Goal: Check status: Check status

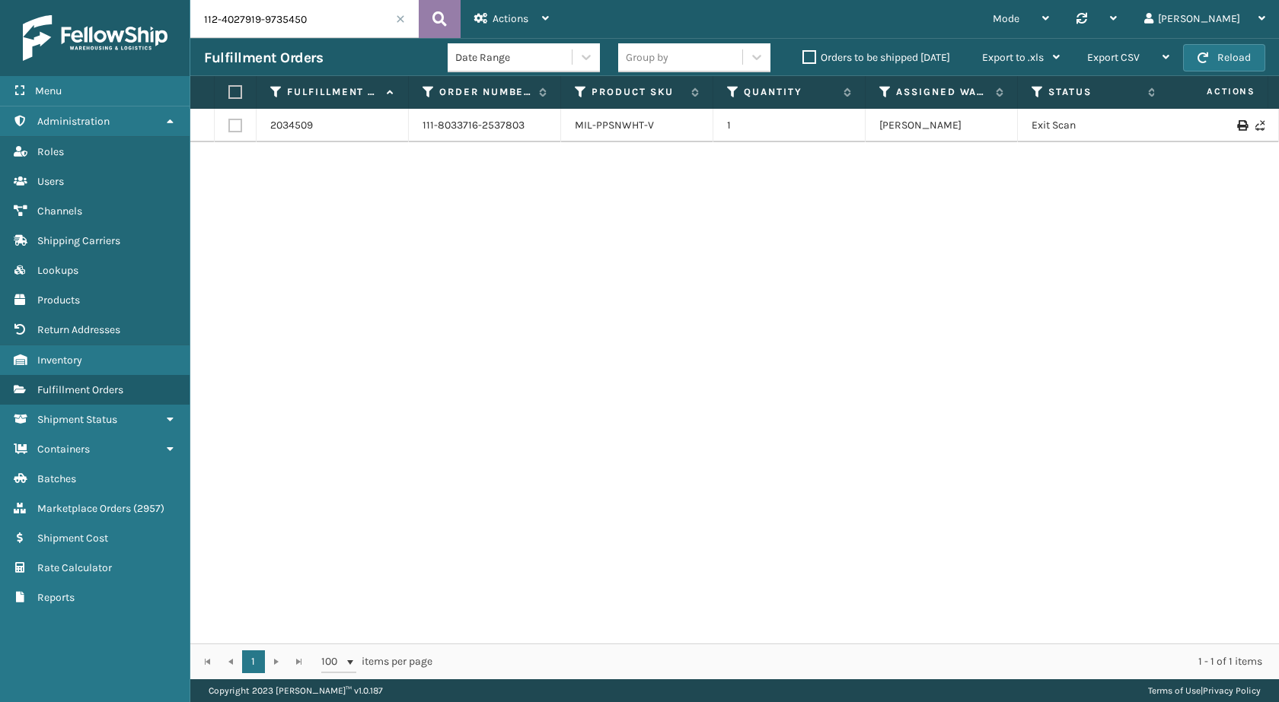
scroll to position [0, 433]
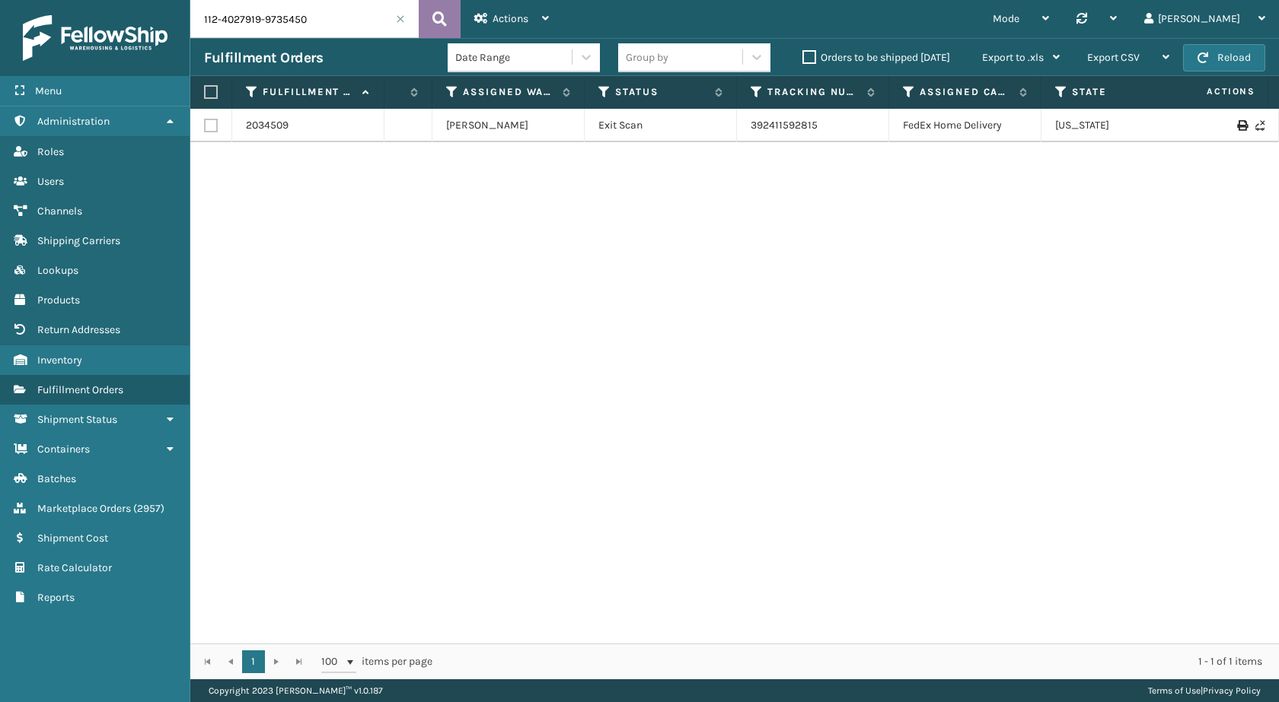
click at [424, 24] on button at bounding box center [440, 19] width 42 height 38
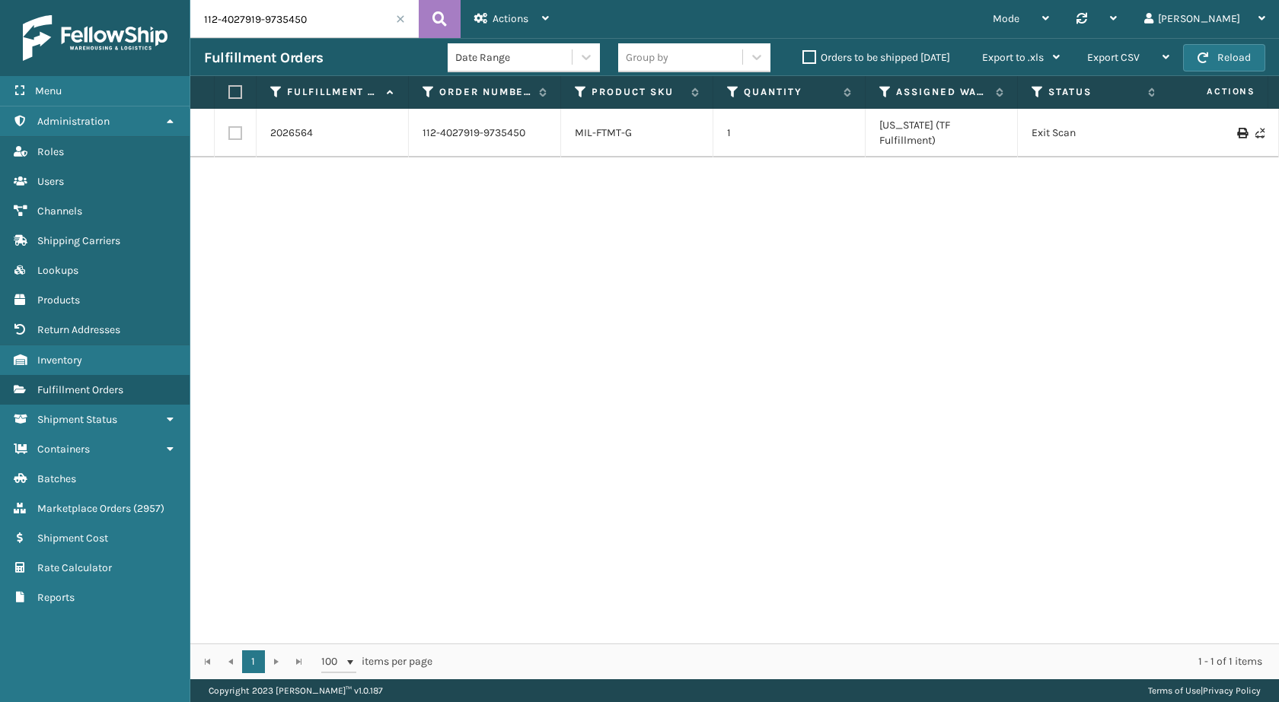
click at [366, 17] on input "112-4027919-9735450" at bounding box center [304, 19] width 228 height 38
click at [436, 21] on icon at bounding box center [439, 19] width 14 height 23
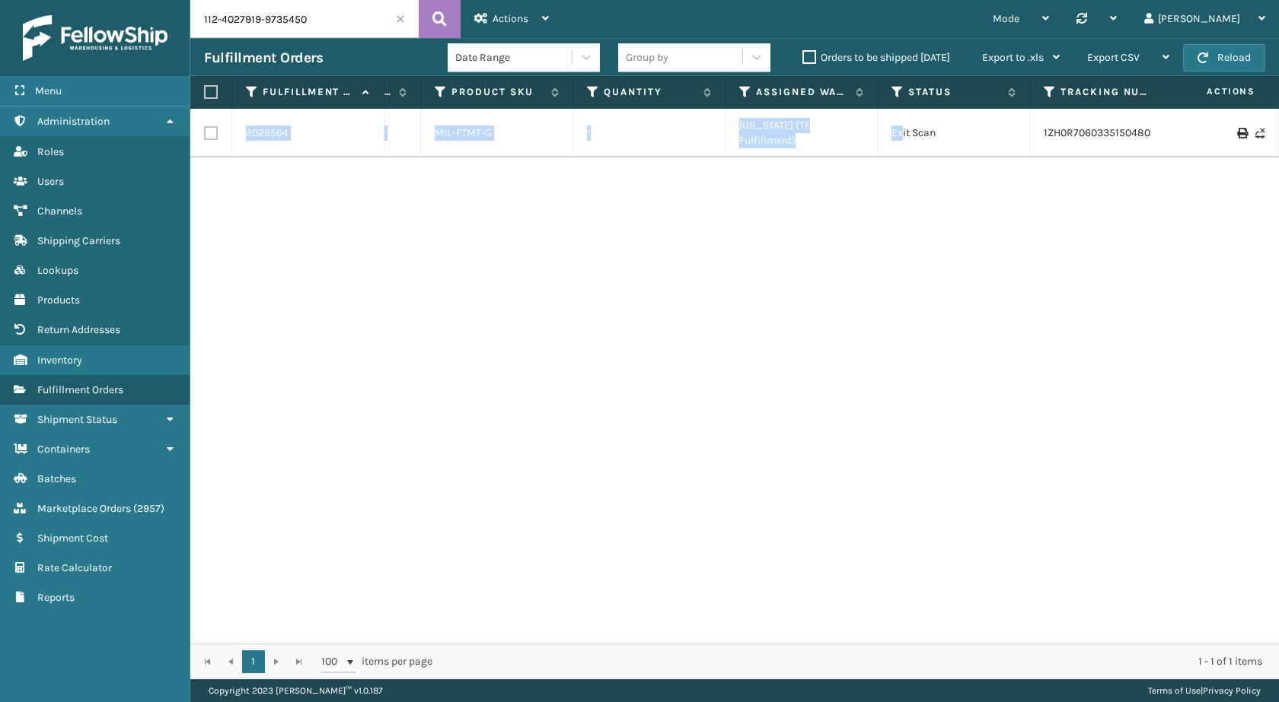
drag, startPoint x: 1040, startPoint y: 126, endPoint x: 1268, endPoint y: 153, distance: 229.1
click at [1268, 153] on div "2026564 112-4027919-9735450 MIL-FTMT-G 1 [US_STATE] (TF Fulfillment) Exit Scan …" at bounding box center [734, 376] width 1088 height 535
click at [1126, 225] on div "2026564 112-4027919-9735450 MIL-FTMT-G 1 [US_STATE] (TF Fulfillment) Exit Scan …" at bounding box center [734, 376] width 1088 height 535
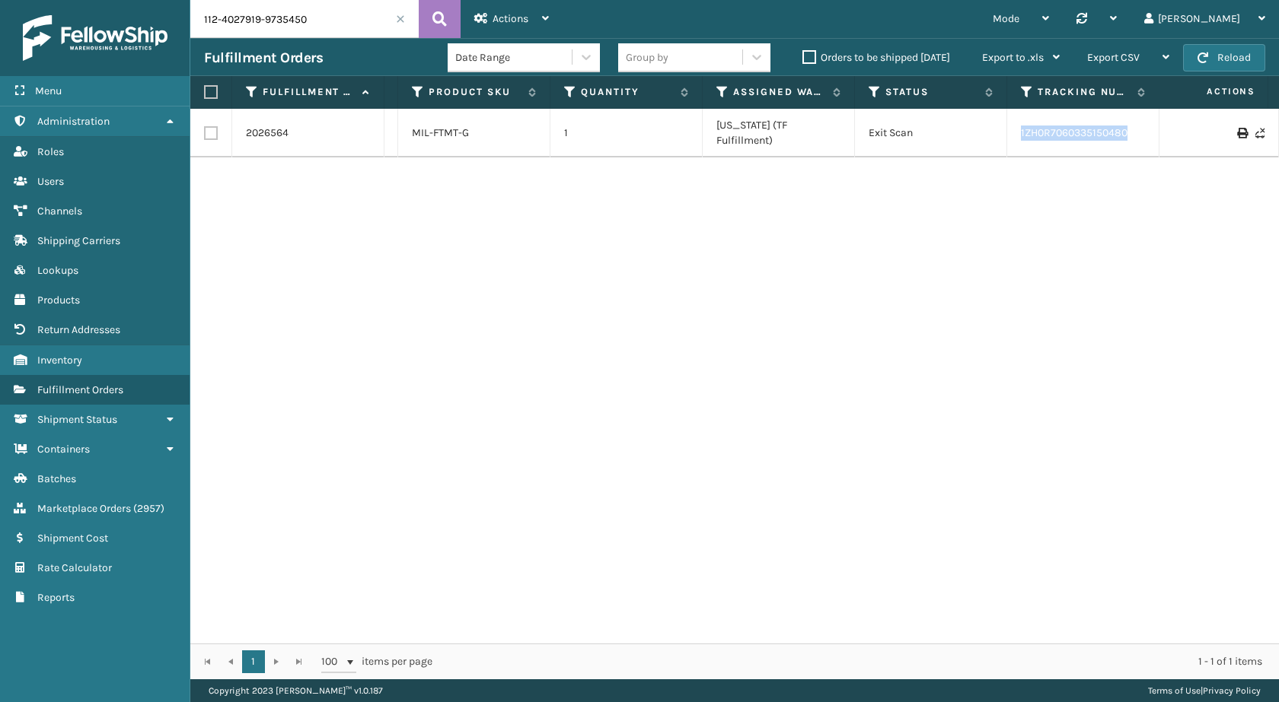
drag, startPoint x: 1136, startPoint y: 132, endPoint x: 1016, endPoint y: 131, distance: 119.5
click at [1016, 131] on td "1ZH0R7060335150480" at bounding box center [1083, 133] width 152 height 49
copy link "1ZH0R7060335150480"
click at [268, 1] on input "112-4027919-9735450" at bounding box center [304, 19] width 228 height 38
paste input "3135459-5201009"
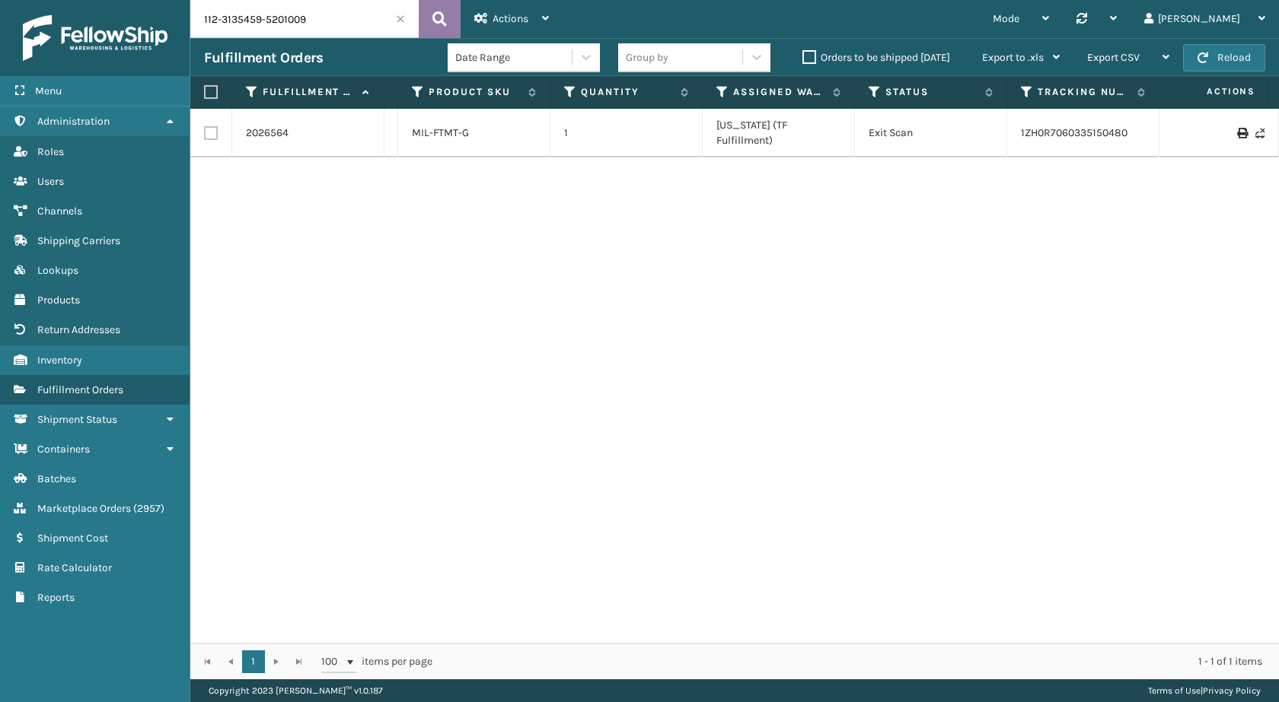
type input "112-3135459-5201009"
click at [421, 25] on button at bounding box center [440, 19] width 42 height 38
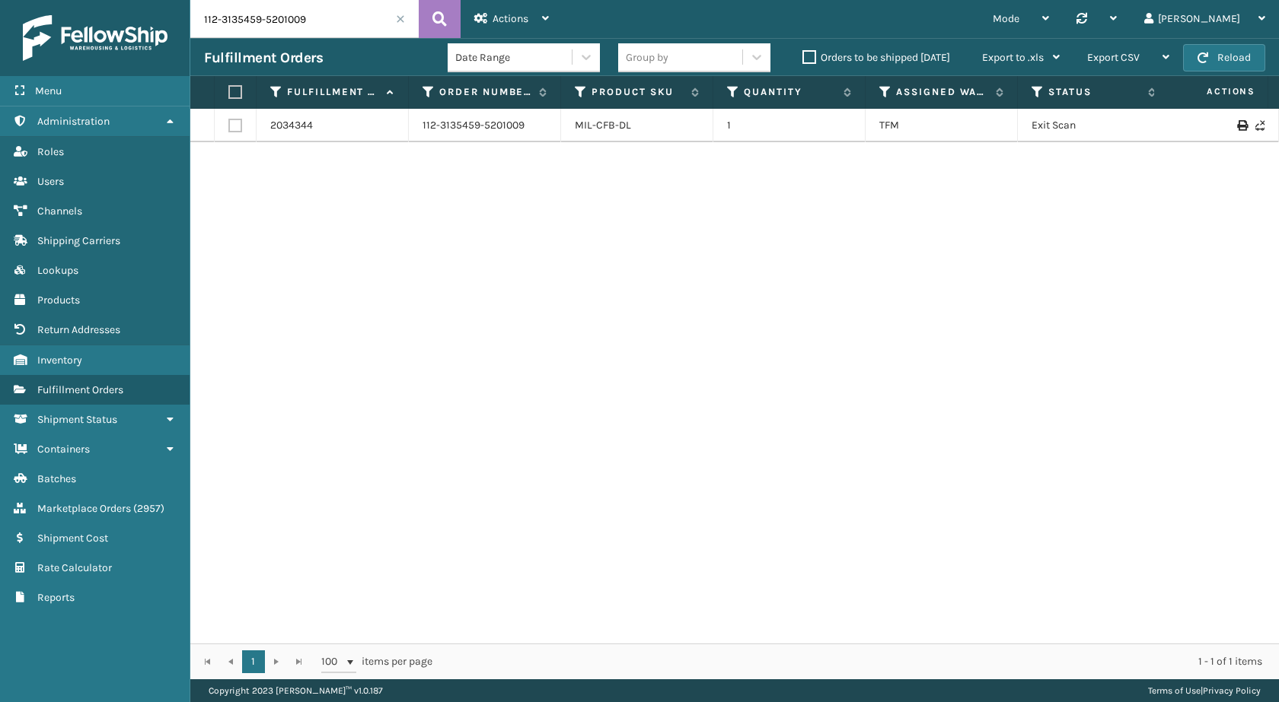
scroll to position [0, 310]
drag, startPoint x: 1122, startPoint y: 129, endPoint x: 1278, endPoint y: 145, distance: 156.8
click at [1278, 145] on div "2034344 112-3135459-5201009 MIL-CFB-DL 1 TFM Exit Scan 392406304697 FedEx Home …" at bounding box center [734, 376] width 1088 height 535
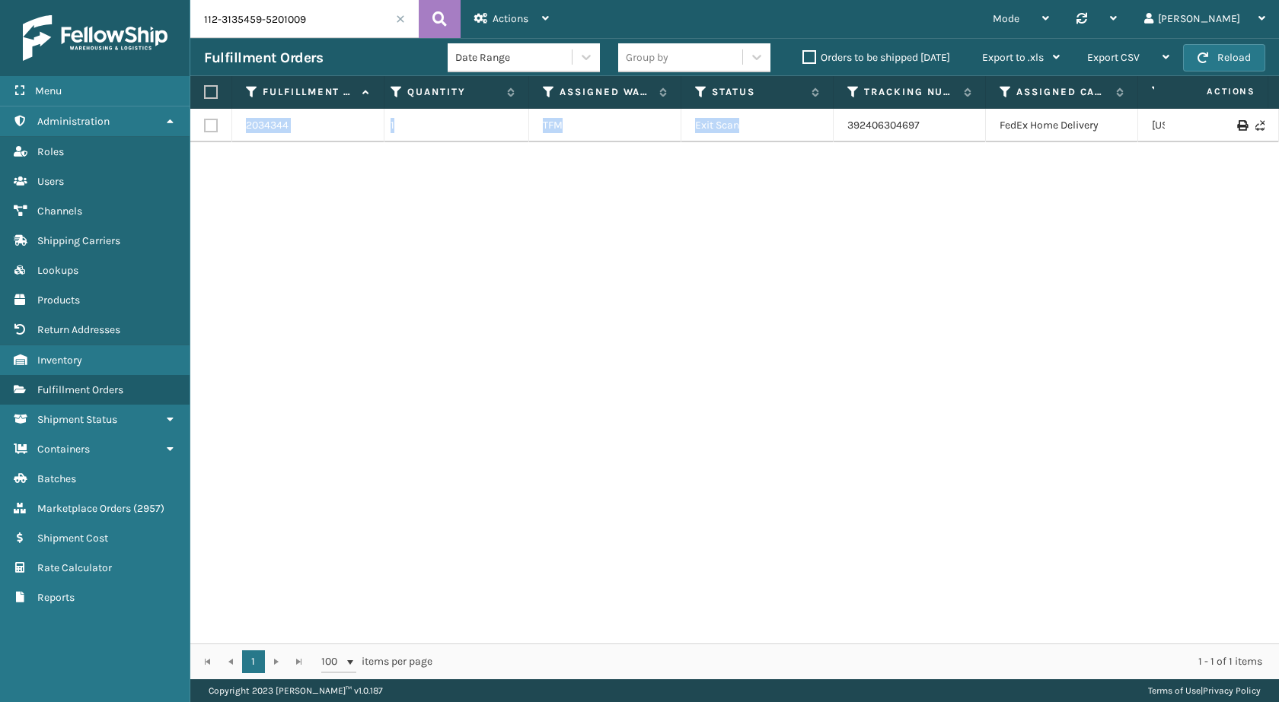
click at [919, 225] on div "2034344 112-3135459-5201009 MIL-CFB-DL 1 TFM Exit Scan 392406304697 FedEx Home …" at bounding box center [734, 376] width 1088 height 535
drag, startPoint x: 929, startPoint y: 133, endPoint x: 849, endPoint y: 135, distance: 79.9
click at [849, 135] on td "392406304697" at bounding box center [909, 125] width 152 height 33
copy link "392406304697"
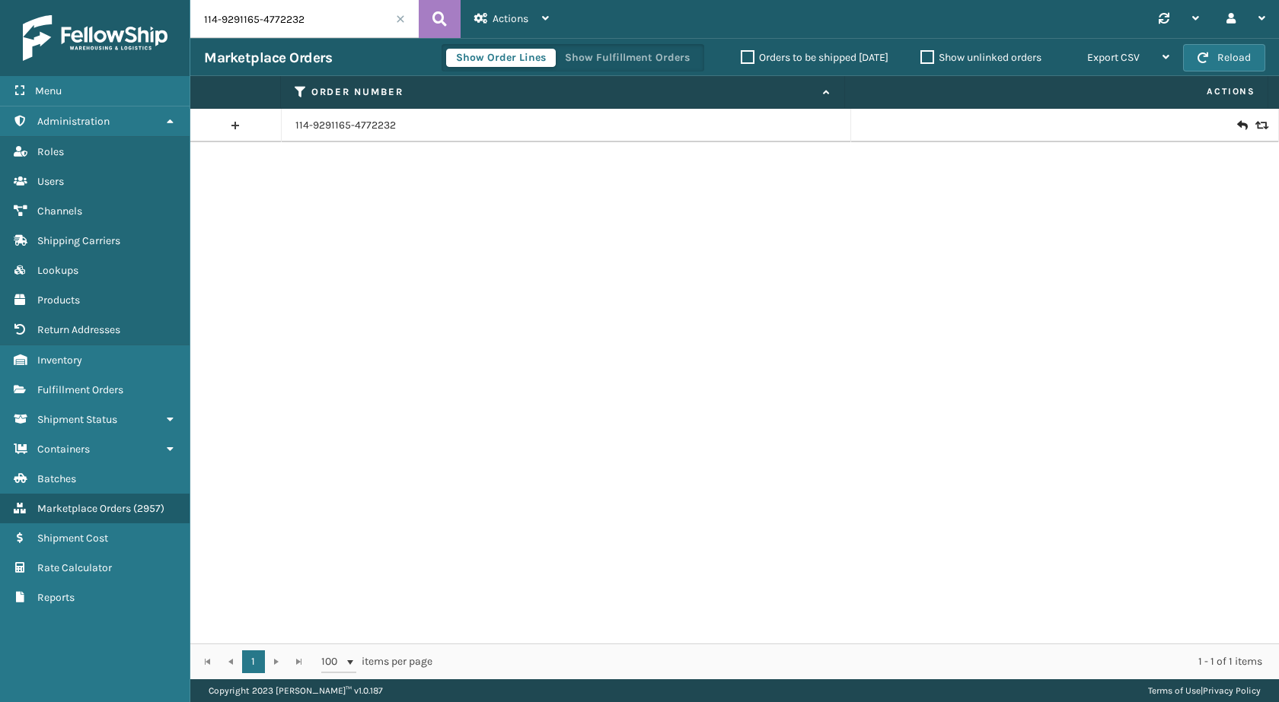
click at [336, 12] on input "114-9291165-4772232" at bounding box center [304, 19] width 228 height 38
paste input "2-5397656-9330635"
type input "112-5397656-9330635"
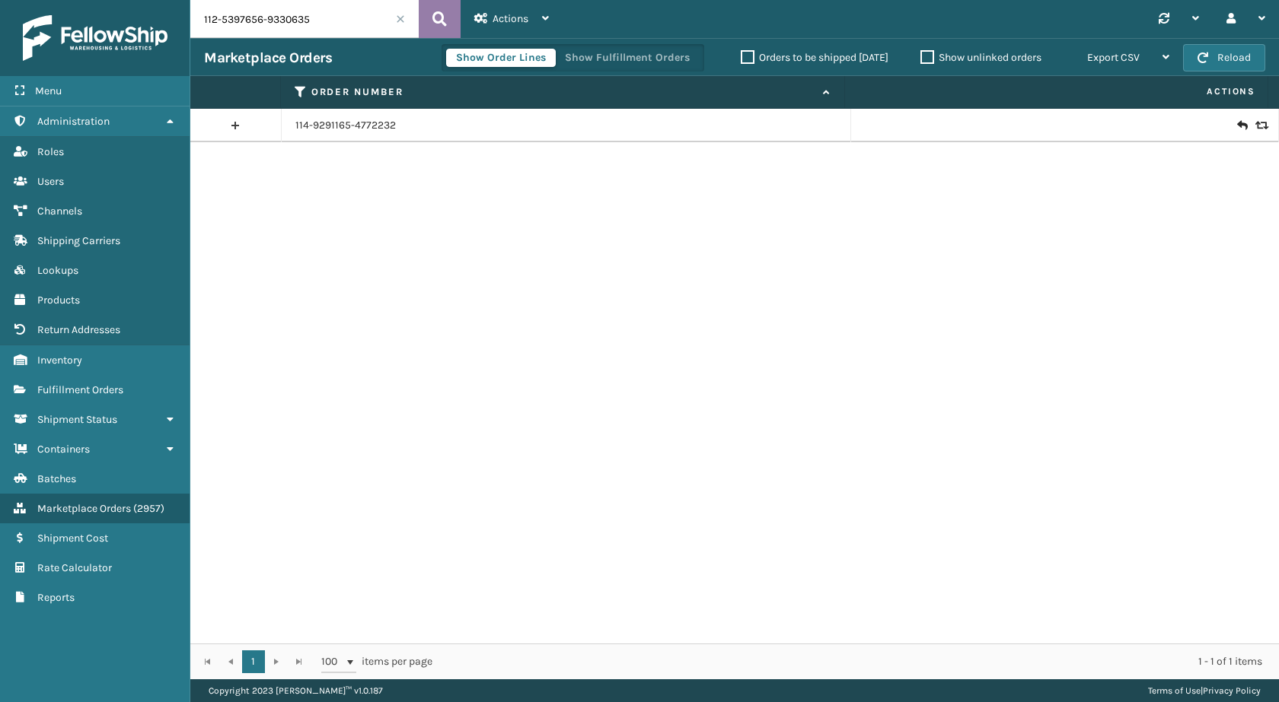
click at [427, 13] on button at bounding box center [440, 19] width 42 height 38
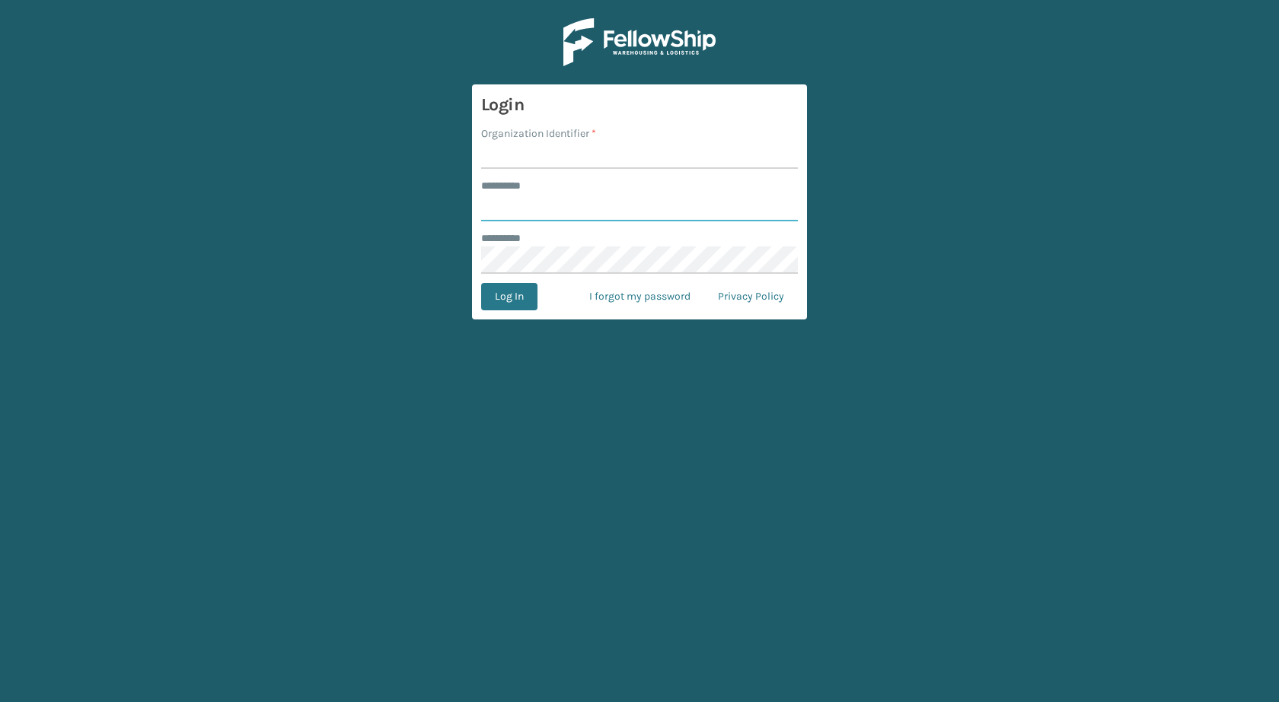
type input "******"
click at [540, 154] on input "Organization Identifier *" at bounding box center [639, 155] width 317 height 27
type input "milliard"
click at [516, 325] on main "Login Organization Identifier * milliard ******** * ****** ******** * Log In I …" at bounding box center [639, 351] width 1279 height 702
click at [522, 302] on button "Log In" at bounding box center [509, 296] width 56 height 27
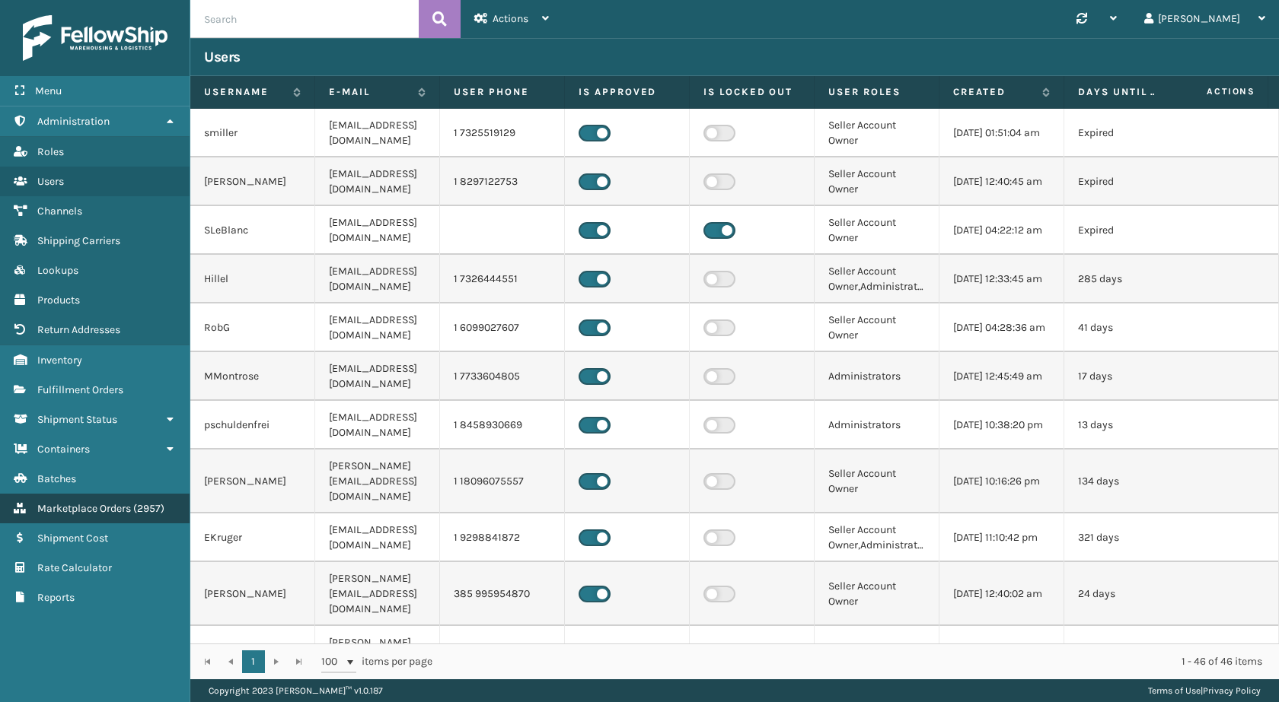
click at [137, 500] on link "Inventory Marketplace Orders ( 2957 )" at bounding box center [95, 509] width 190 height 30
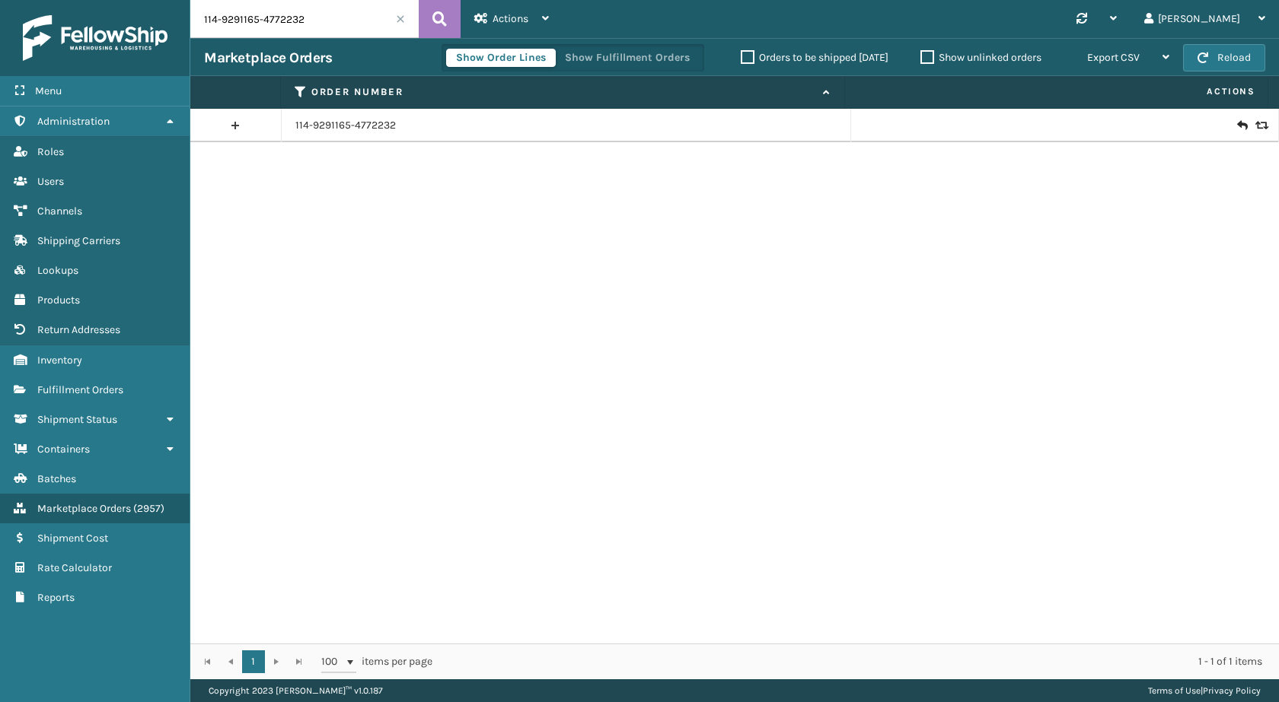
click at [341, 15] on input "114-9291165-4772232" at bounding box center [304, 19] width 228 height 38
paste input "2-5397656-9330635"
type input "112-5397656-9330635"
click at [448, 23] on button at bounding box center [440, 19] width 42 height 38
click at [1237, 127] on icon at bounding box center [1241, 125] width 9 height 15
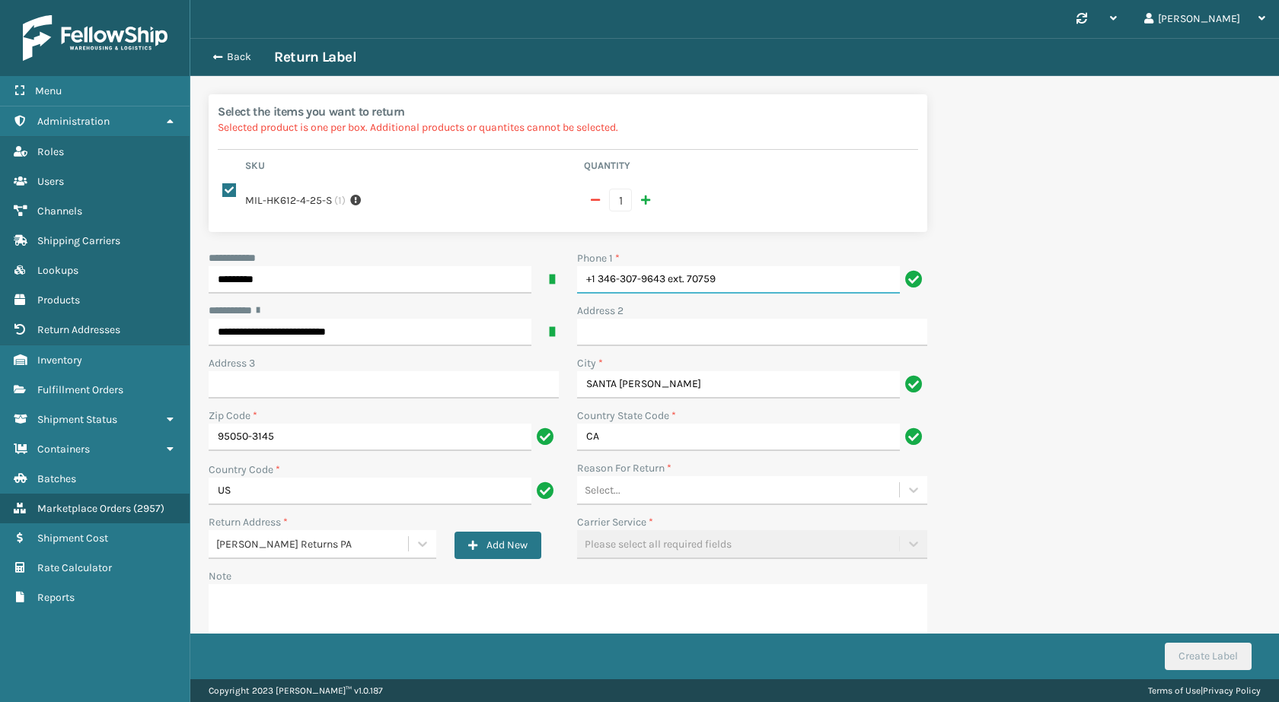
drag, startPoint x: 767, startPoint y: 283, endPoint x: 306, endPoint y: 285, distance: 461.2
click at [306, 285] on div "**********" at bounding box center [567, 470] width 737 height 441
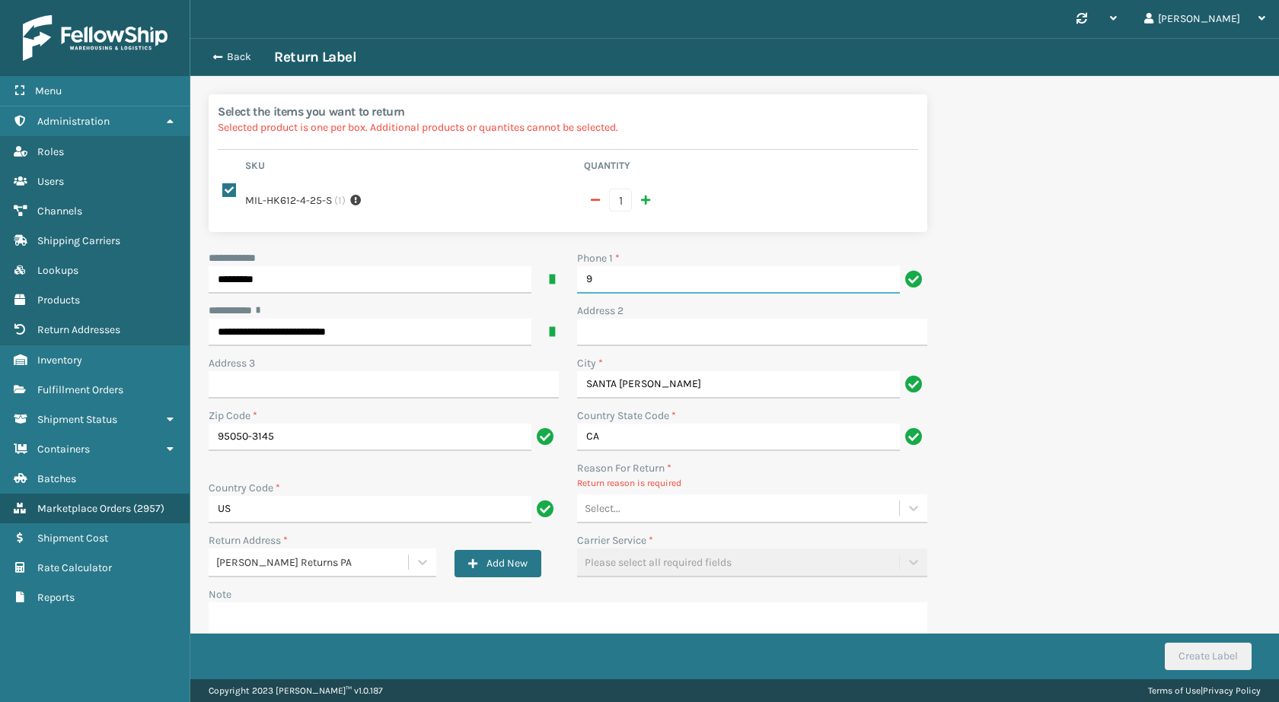
type input "9999999999"
click at [654, 509] on div "Select..." at bounding box center [738, 508] width 322 height 25
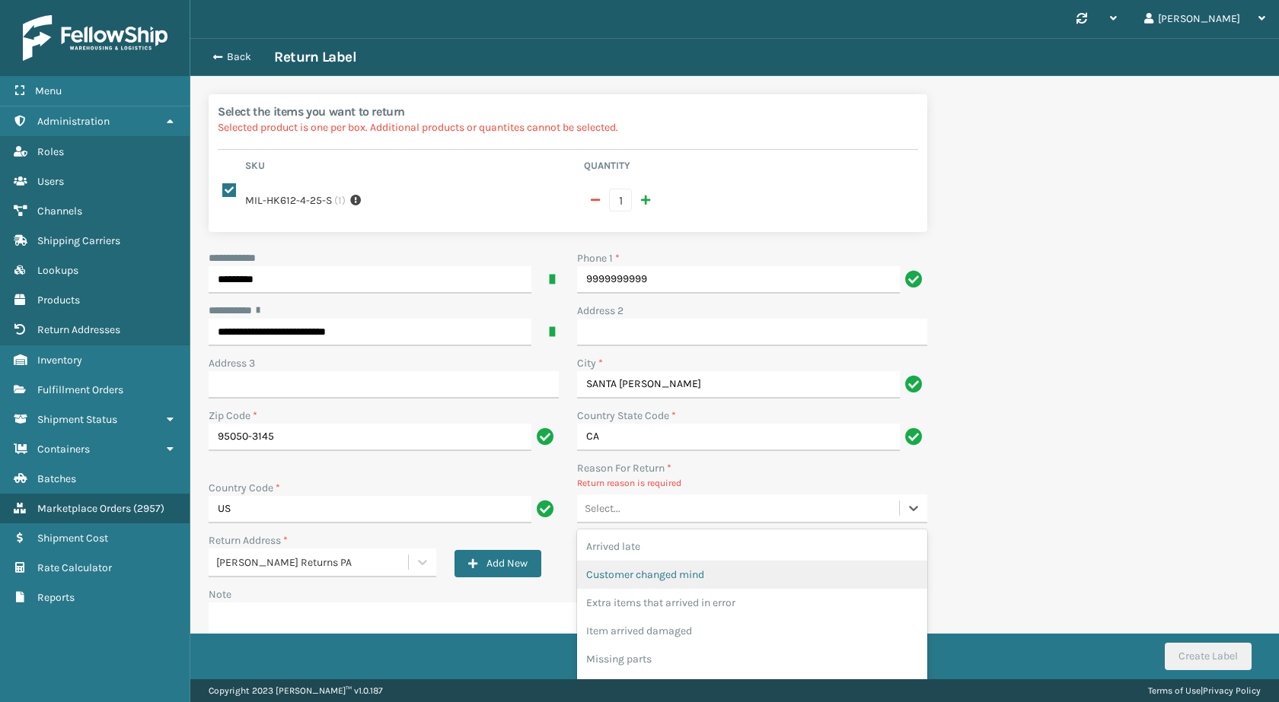
click at [677, 578] on div "Customer changed mind" at bounding box center [752, 575] width 350 height 28
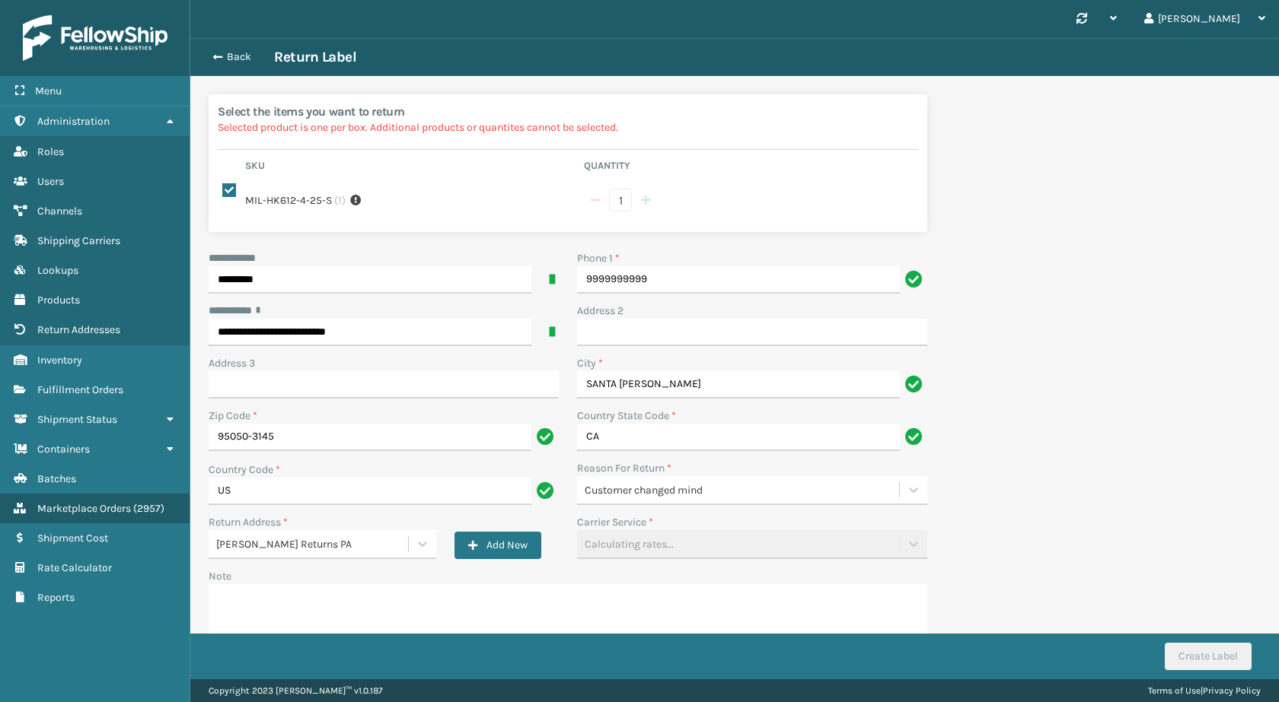
click at [235, 49] on div "Back Return Label" at bounding box center [734, 57] width 1061 height 18
click at [237, 56] on button "Back" at bounding box center [239, 57] width 70 height 14
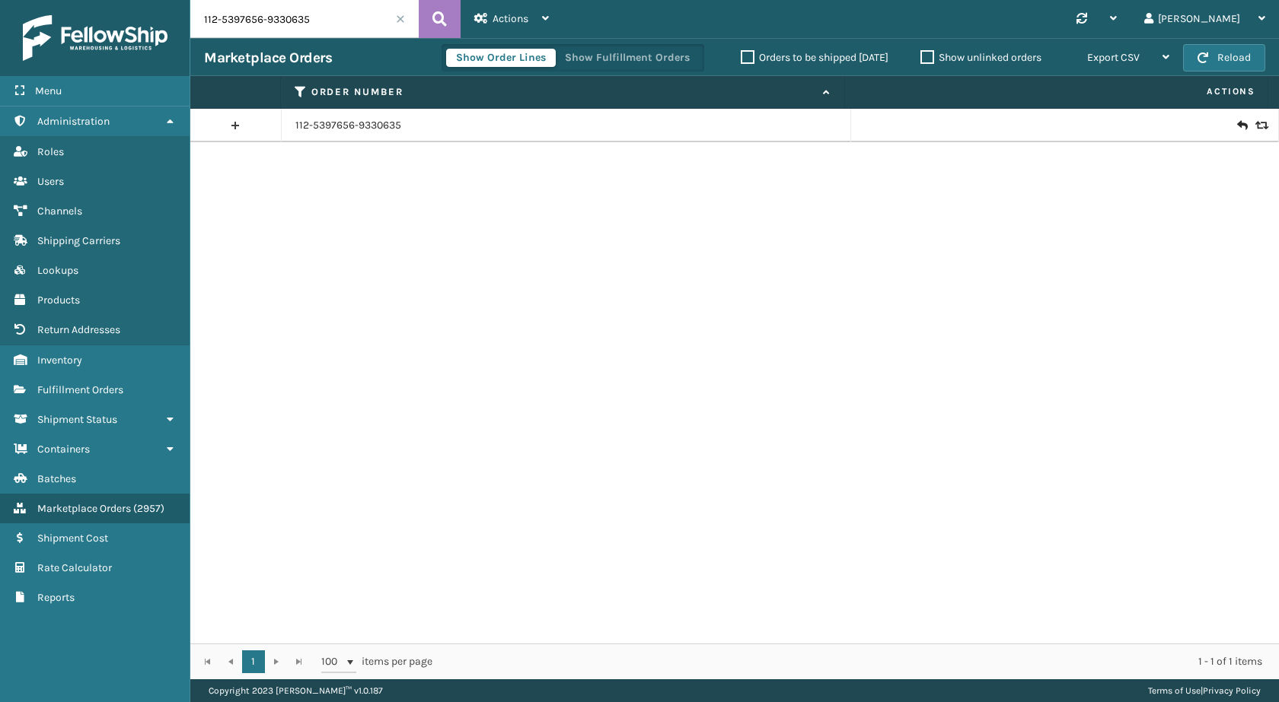
click at [378, 21] on input "112-5397656-9330635" at bounding box center [304, 19] width 228 height 38
click at [440, 23] on icon at bounding box center [439, 19] width 14 height 23
click at [1237, 125] on icon at bounding box center [1241, 125] width 9 height 15
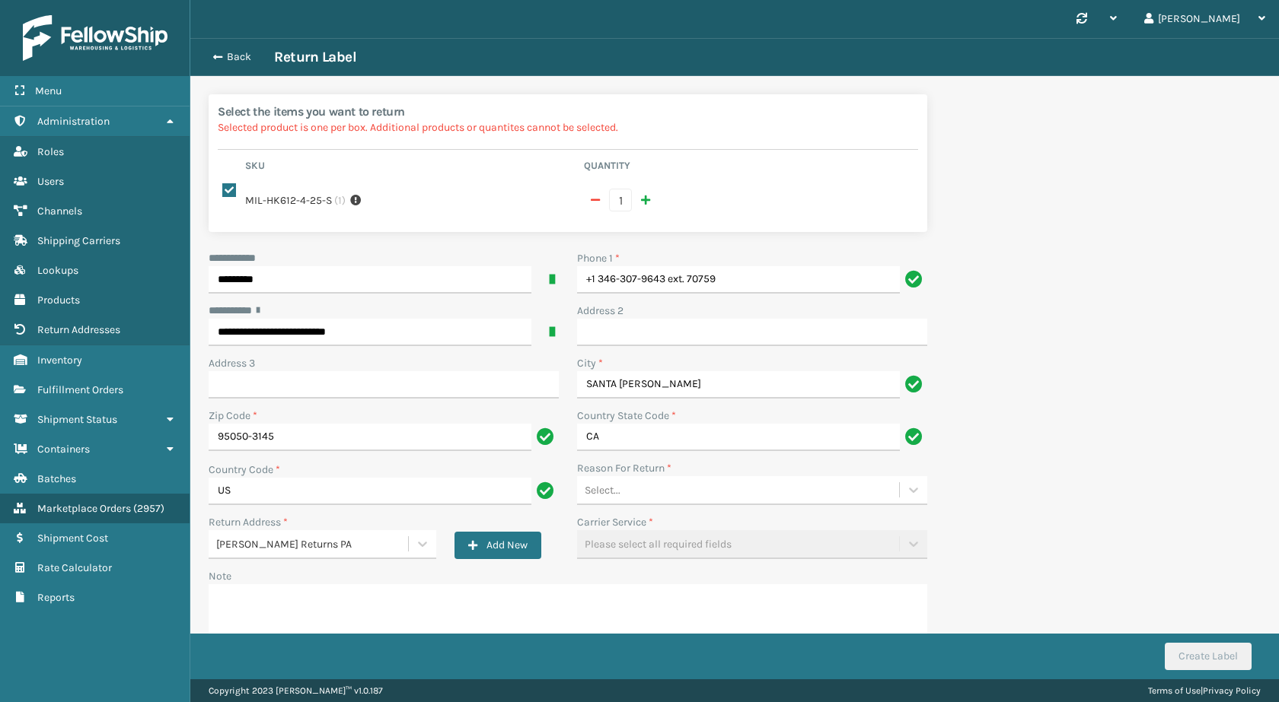
drag, startPoint x: 739, startPoint y: 264, endPoint x: 656, endPoint y: 285, distance: 85.7
click at [657, 285] on div "Phone 1 * +1 346-307-9643 ext. 70759" at bounding box center [752, 271] width 350 height 43
click at [671, 283] on input "+1 346-307-9643 ext. 70759" at bounding box center [738, 279] width 323 height 27
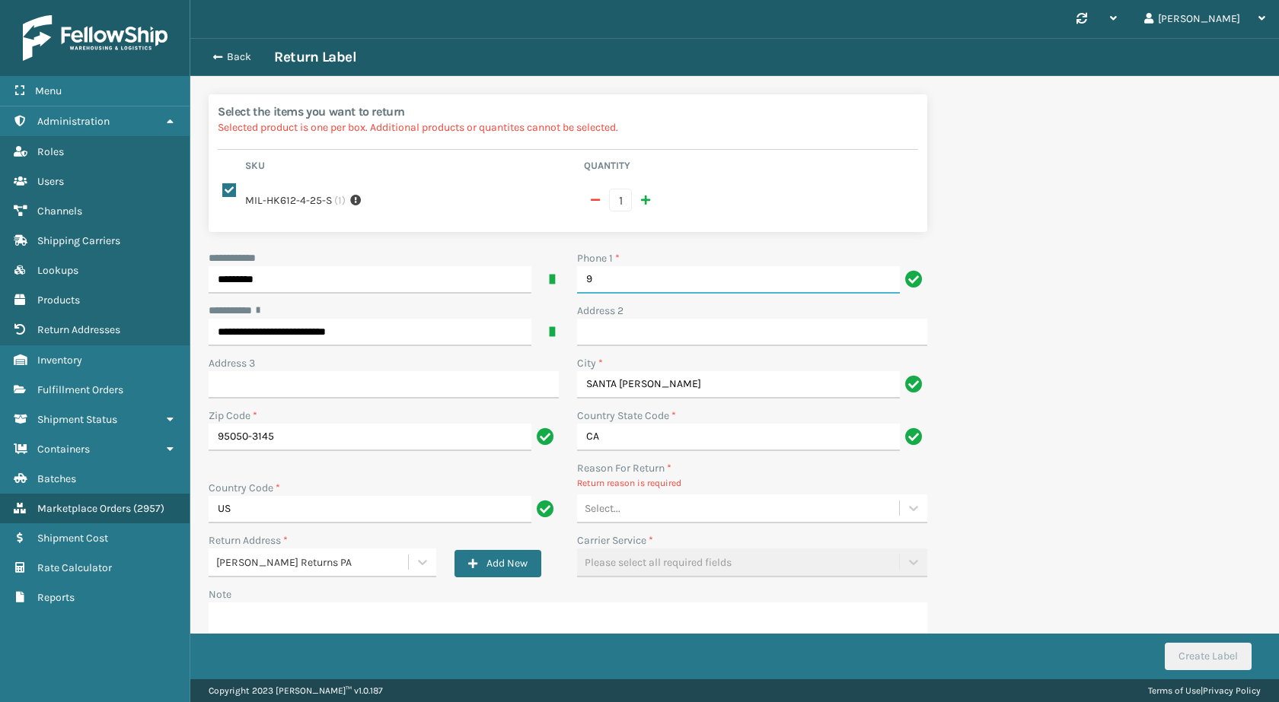
type input "9999999999"
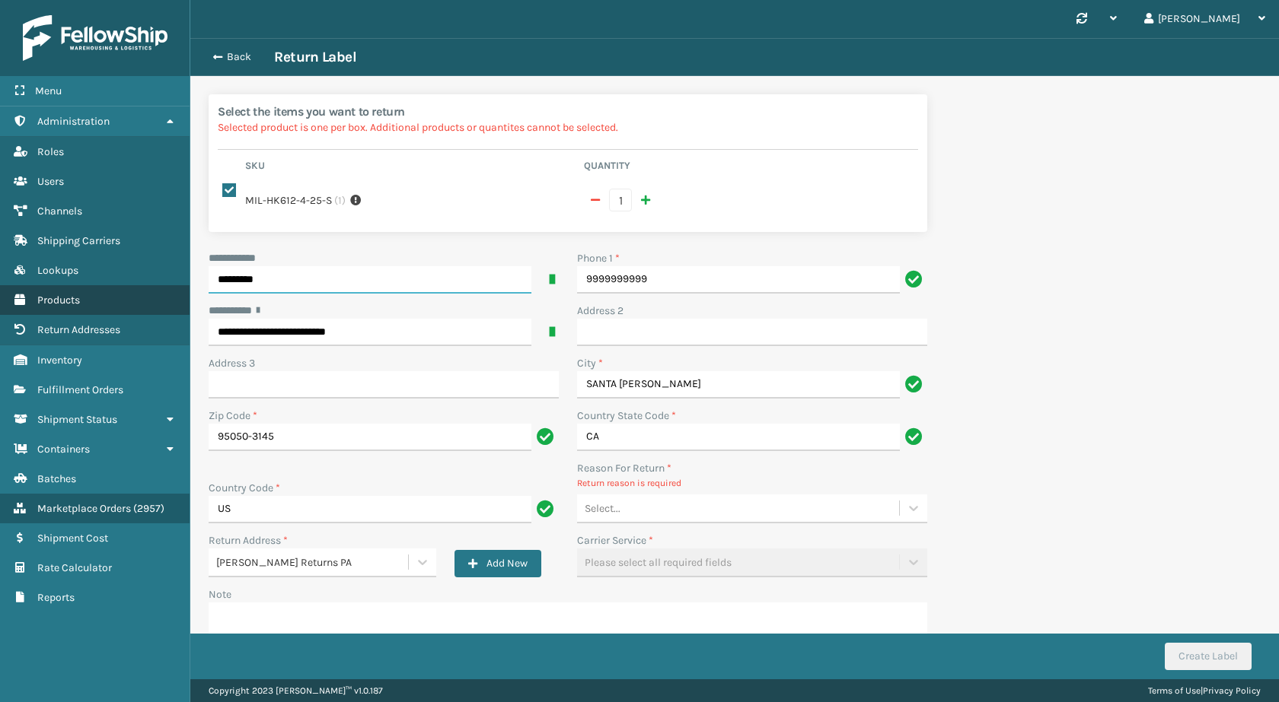
drag, startPoint x: 276, startPoint y: 285, endPoint x: 185, endPoint y: 285, distance: 91.3
click at [185, 0] on div "**********" at bounding box center [639, 0] width 1279 height 0
click at [228, 281] on input "*********" at bounding box center [370, 279] width 323 height 27
click at [219, 276] on input "*********" at bounding box center [370, 279] width 323 height 27
type input "*********"
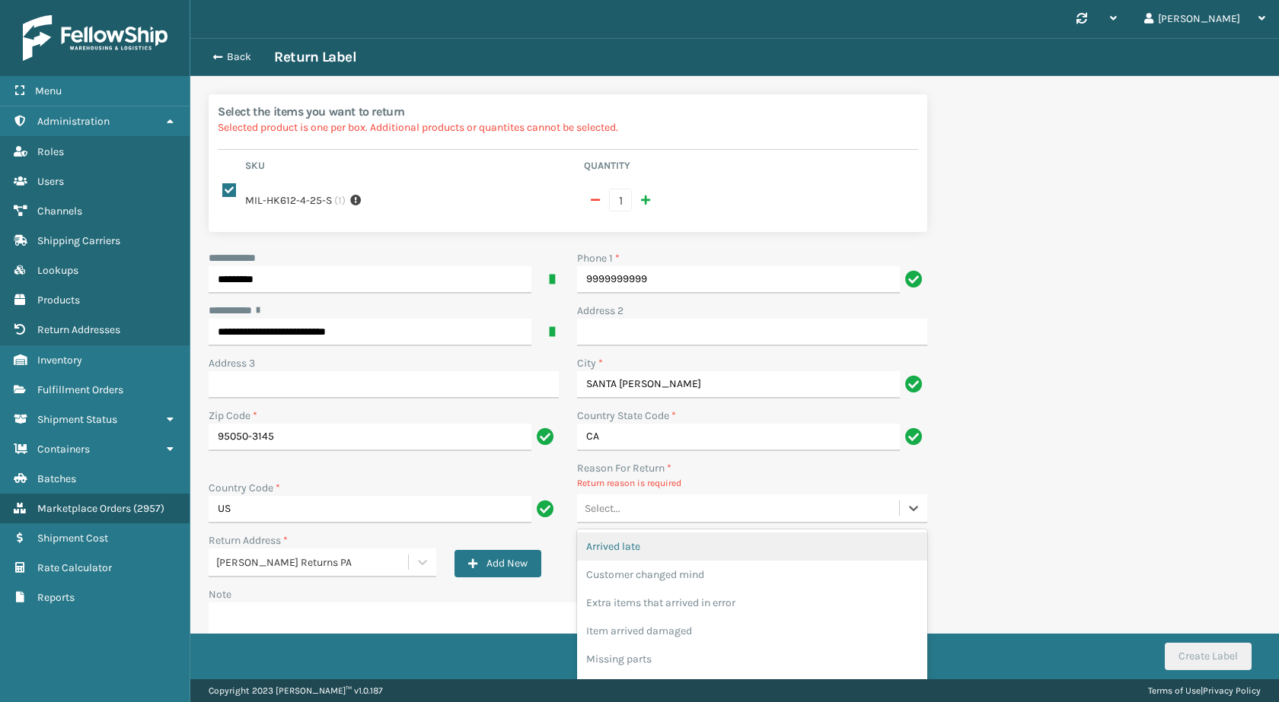
click at [652, 511] on div "Select..." at bounding box center [738, 508] width 322 height 25
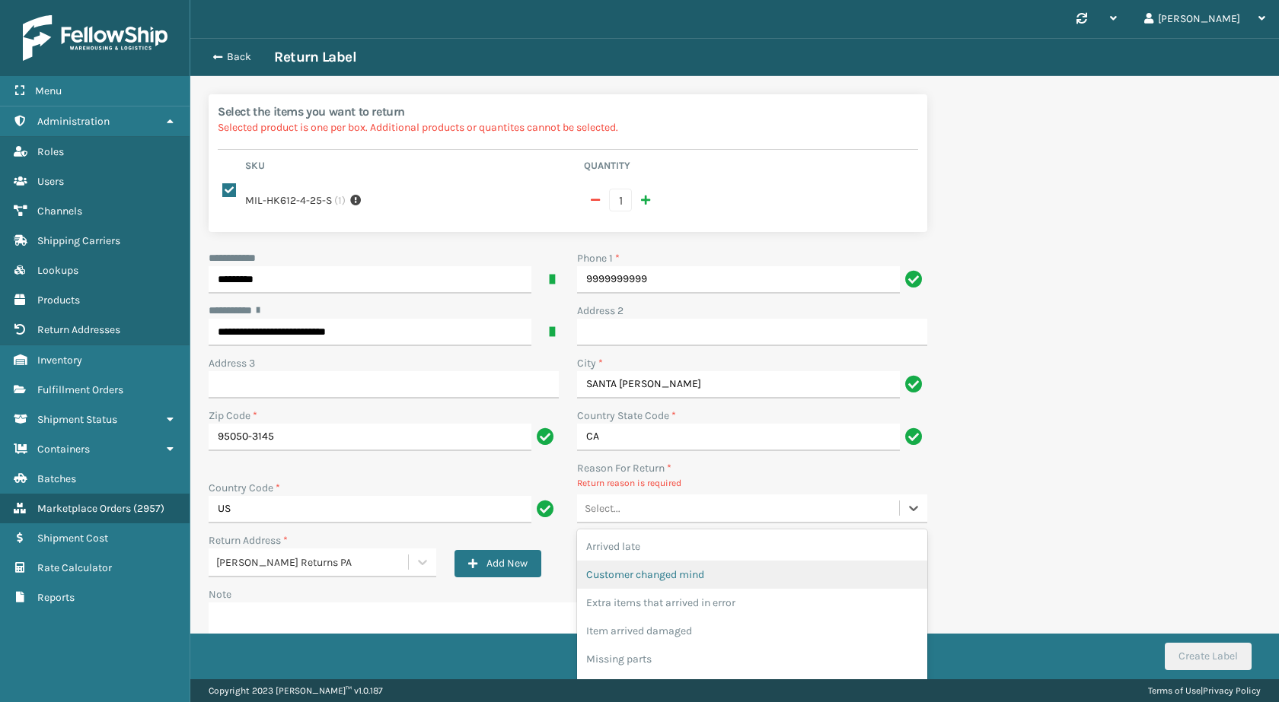
click at [698, 569] on div "Customer changed mind" at bounding box center [752, 575] width 350 height 28
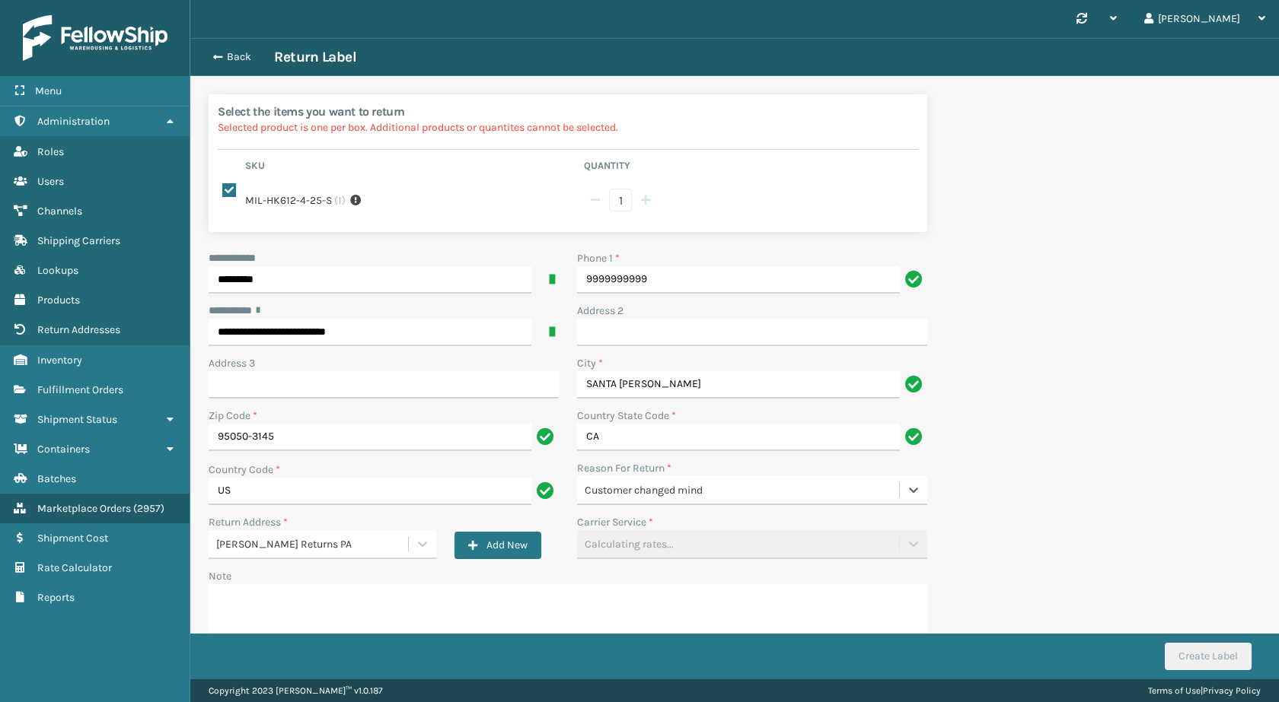
scroll to position [75, 0]
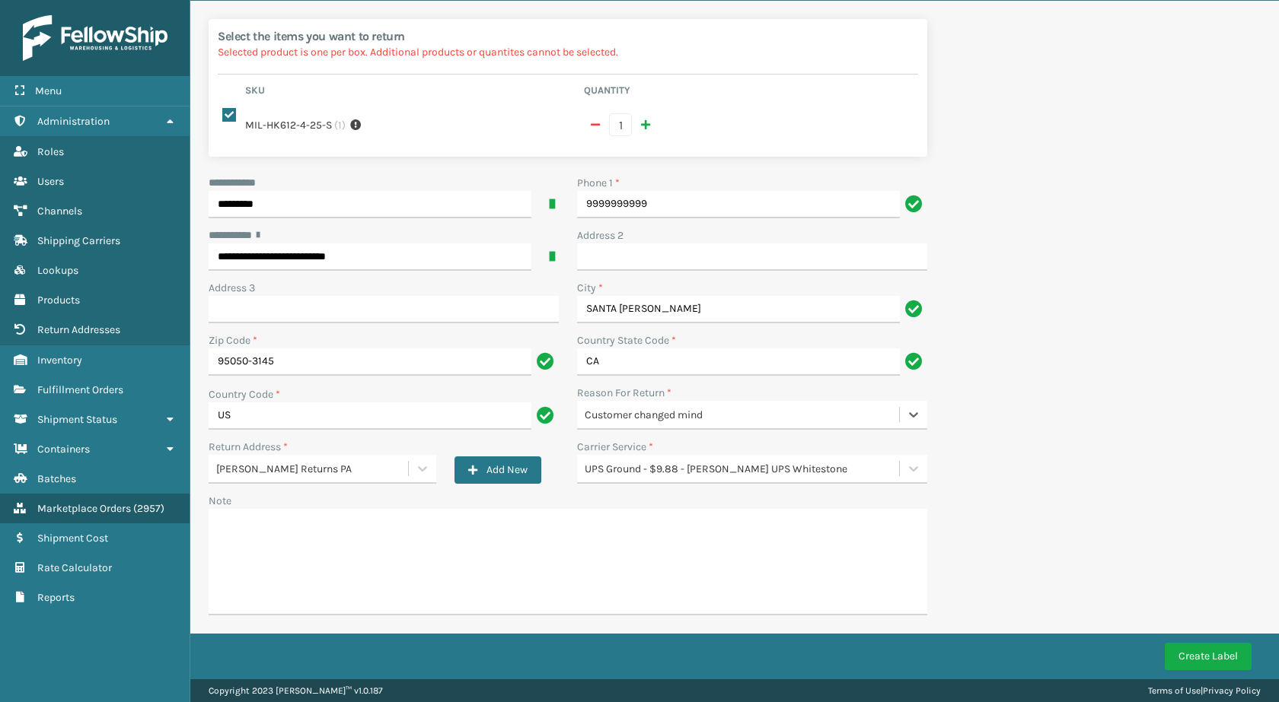
click at [683, 471] on div "UPS Ground - $9.88 - Milliard UPS Whitestone" at bounding box center [743, 469] width 316 height 16
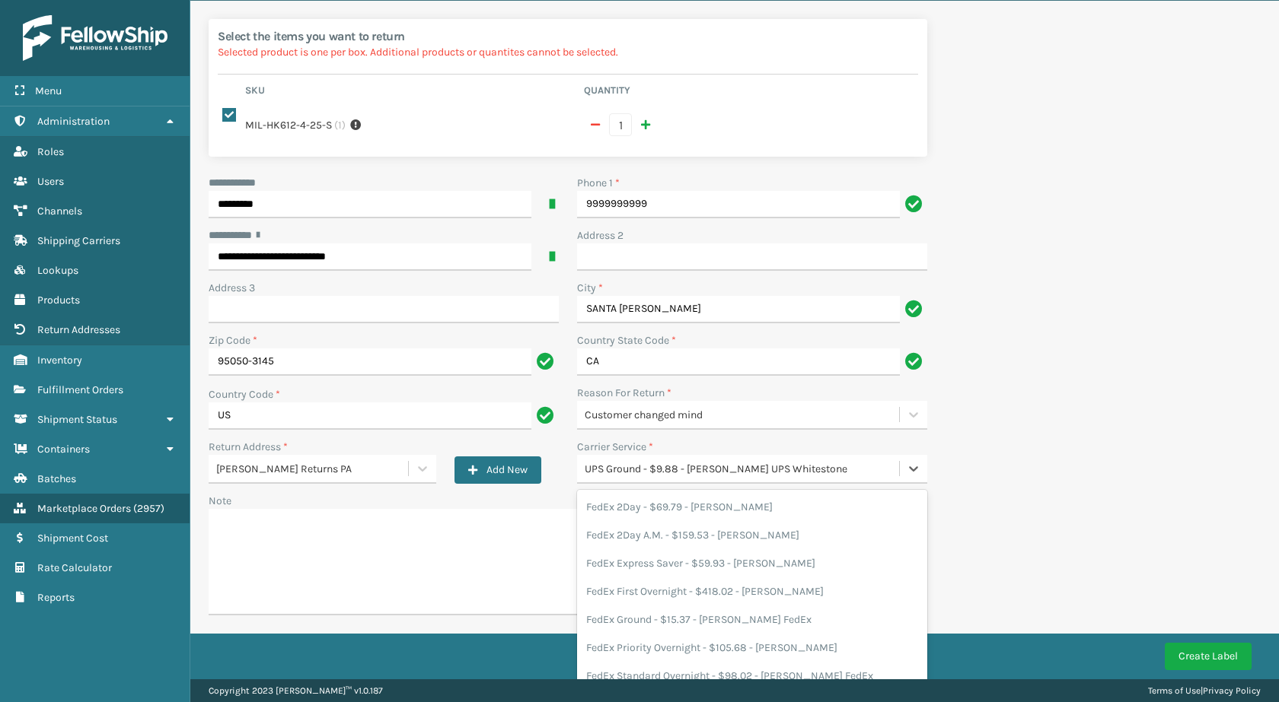
scroll to position [94, 0]
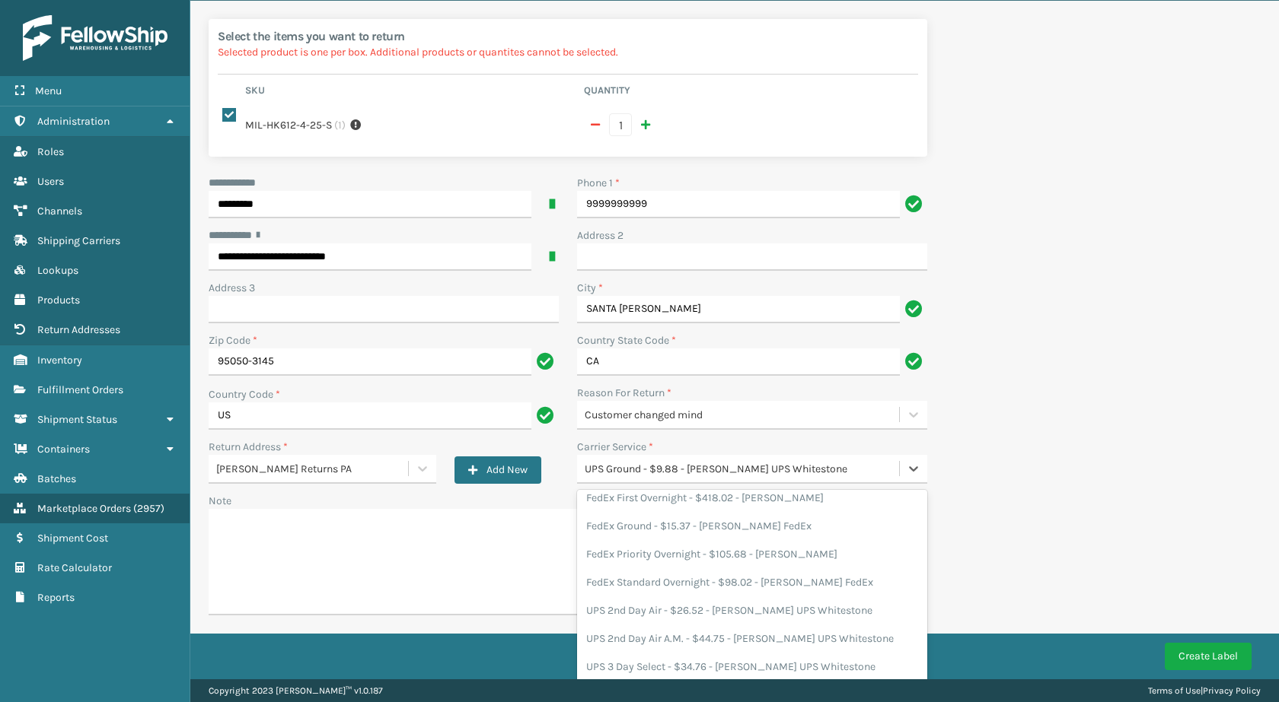
click at [683, 471] on div "UPS Ground - $9.88 - Milliard UPS Whitestone" at bounding box center [743, 469] width 316 height 16
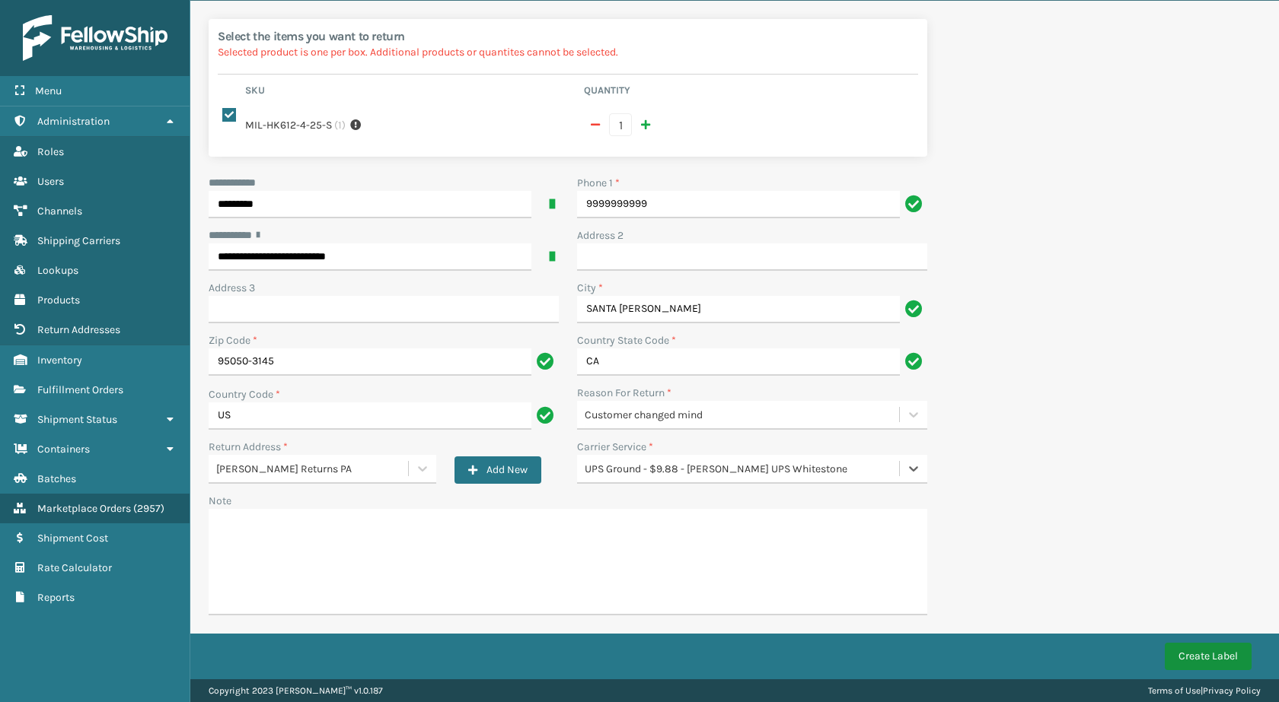
click at [1202, 658] on button "Create Label" at bounding box center [1207, 656] width 87 height 27
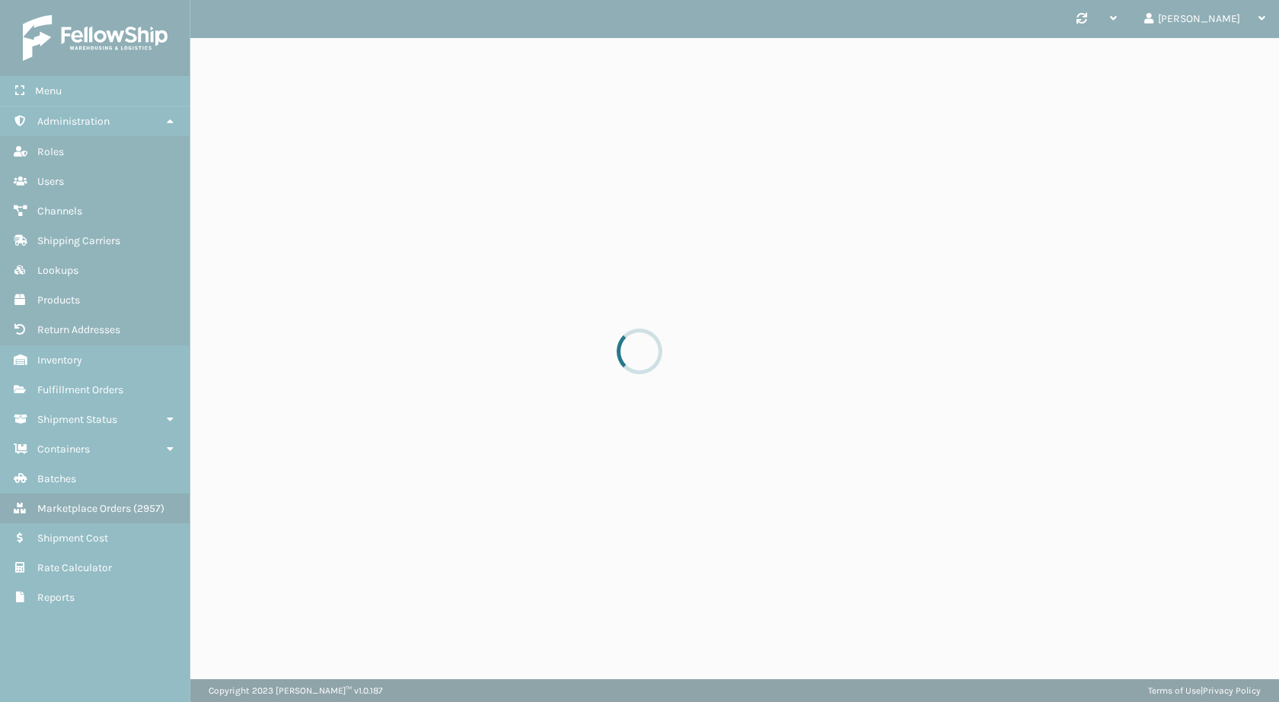
scroll to position [0, 0]
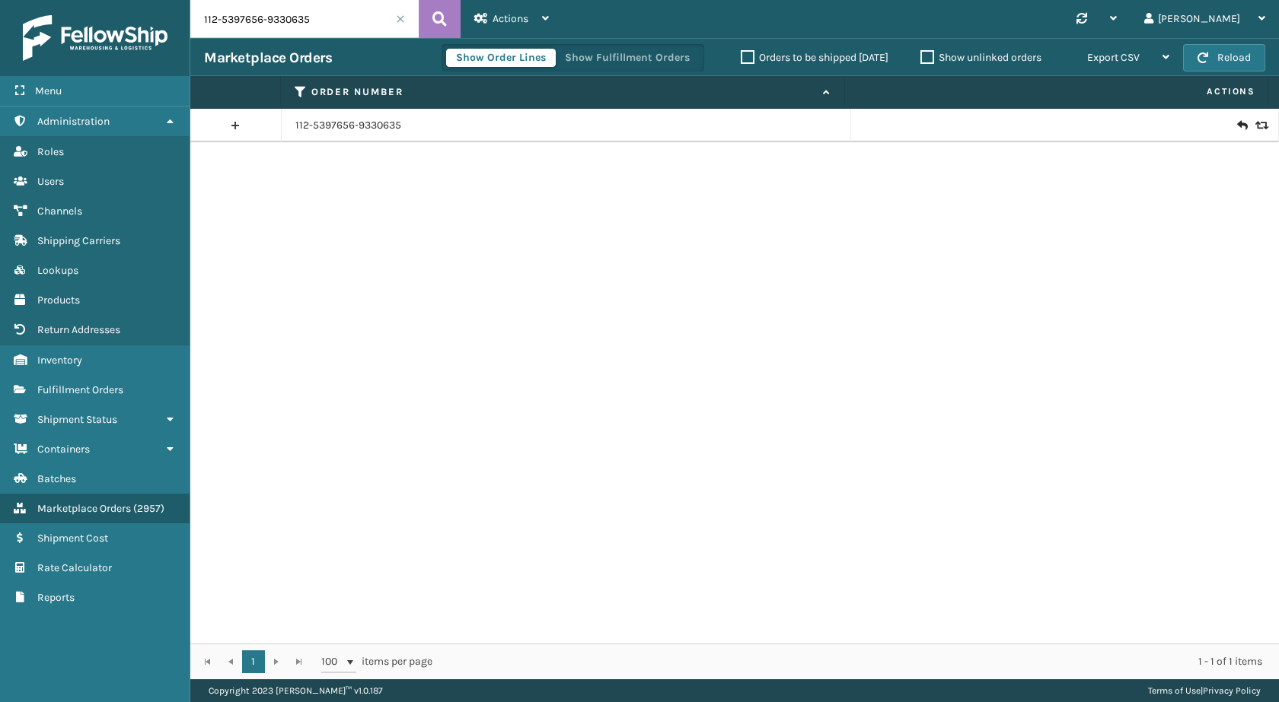
click at [1237, 129] on icon at bounding box center [1241, 125] width 9 height 15
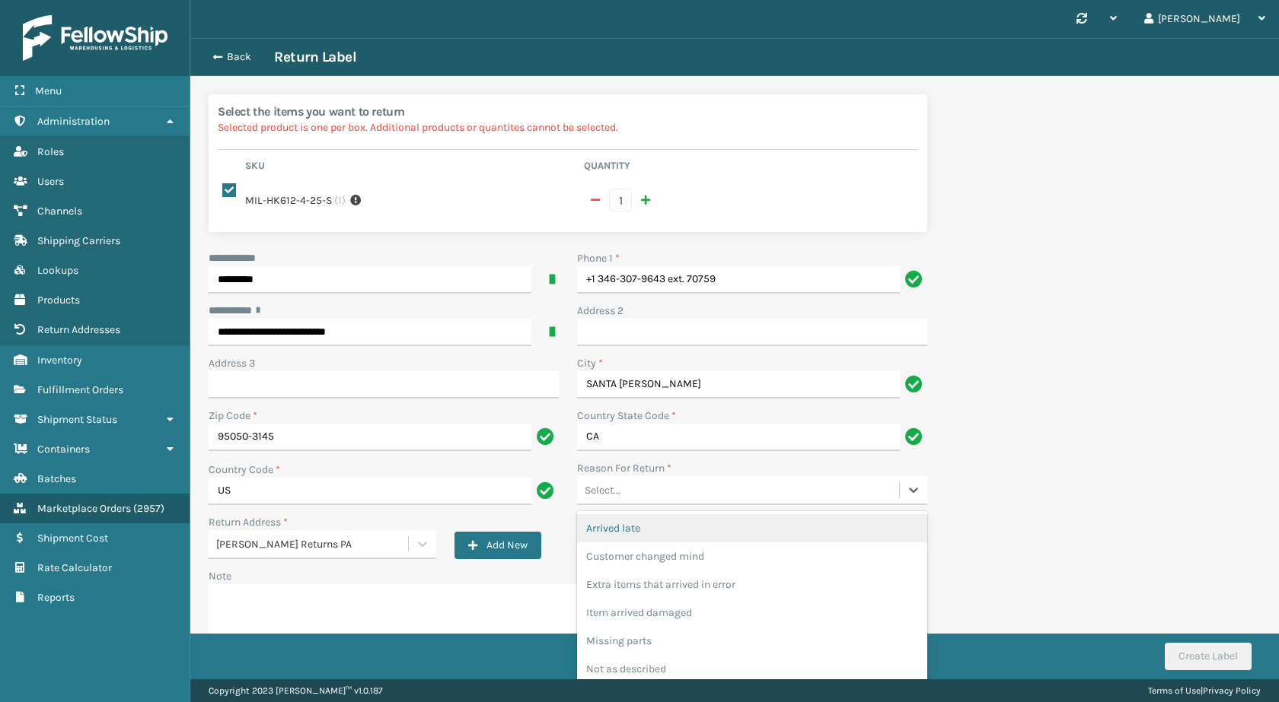
click at [683, 478] on div "Select..." at bounding box center [738, 490] width 322 height 25
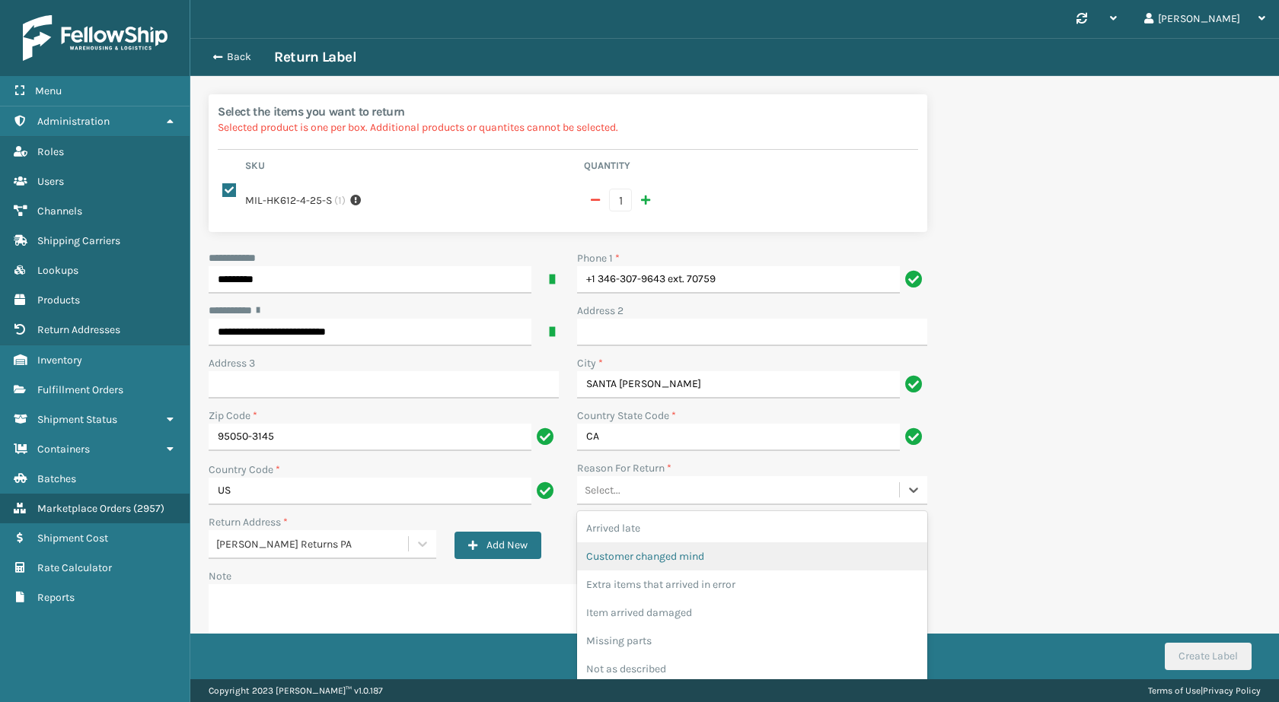
click at [683, 565] on div "Customer changed mind" at bounding box center [752, 557] width 350 height 28
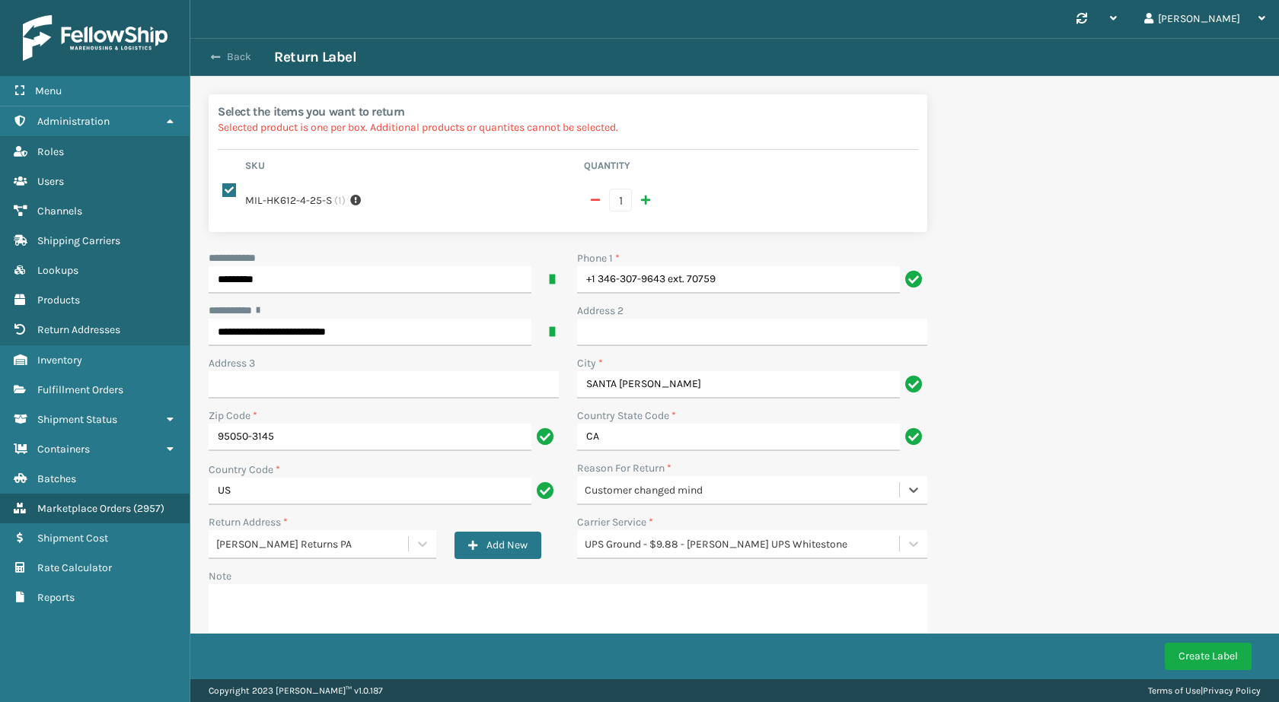
click at [231, 60] on button "Back" at bounding box center [239, 57] width 70 height 14
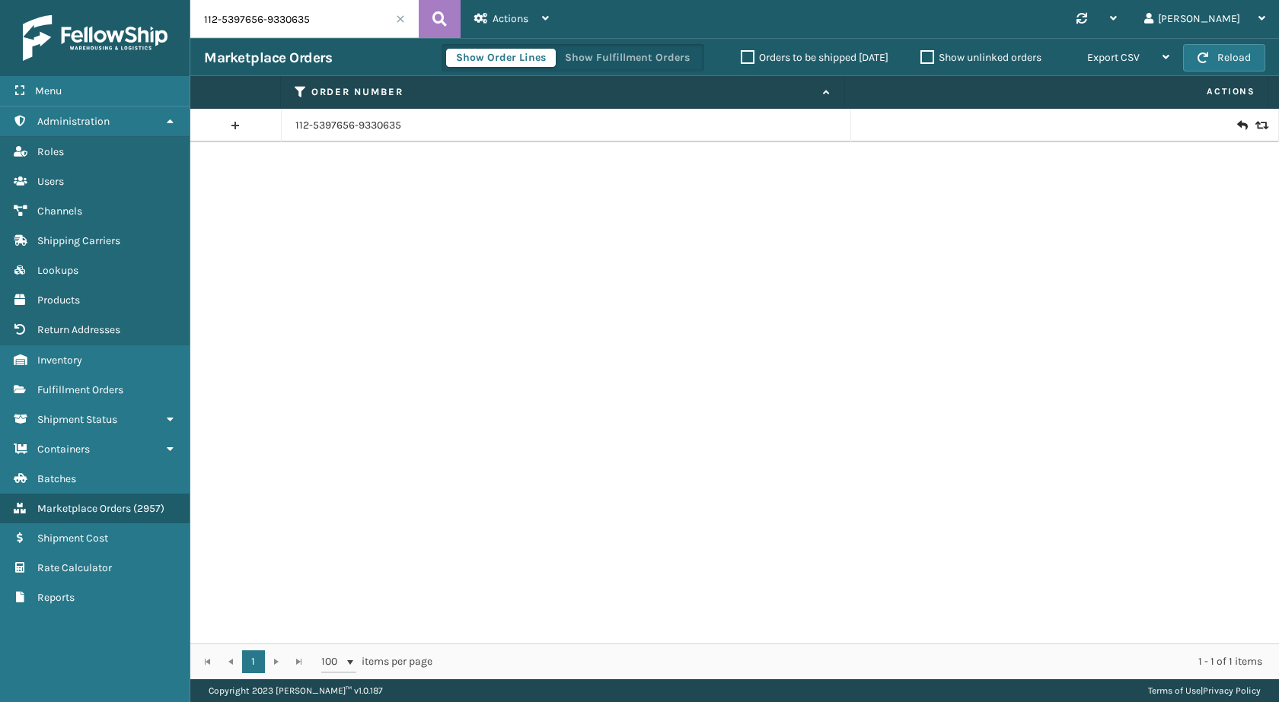
click at [339, 24] on input "112-5397656-9330635" at bounding box center [304, 19] width 228 height 38
paste input "4-2561098-4683452"
type input "114-2561098-4683452"
click at [428, 23] on button at bounding box center [440, 19] width 42 height 38
click at [1237, 120] on icon at bounding box center [1241, 125] width 9 height 15
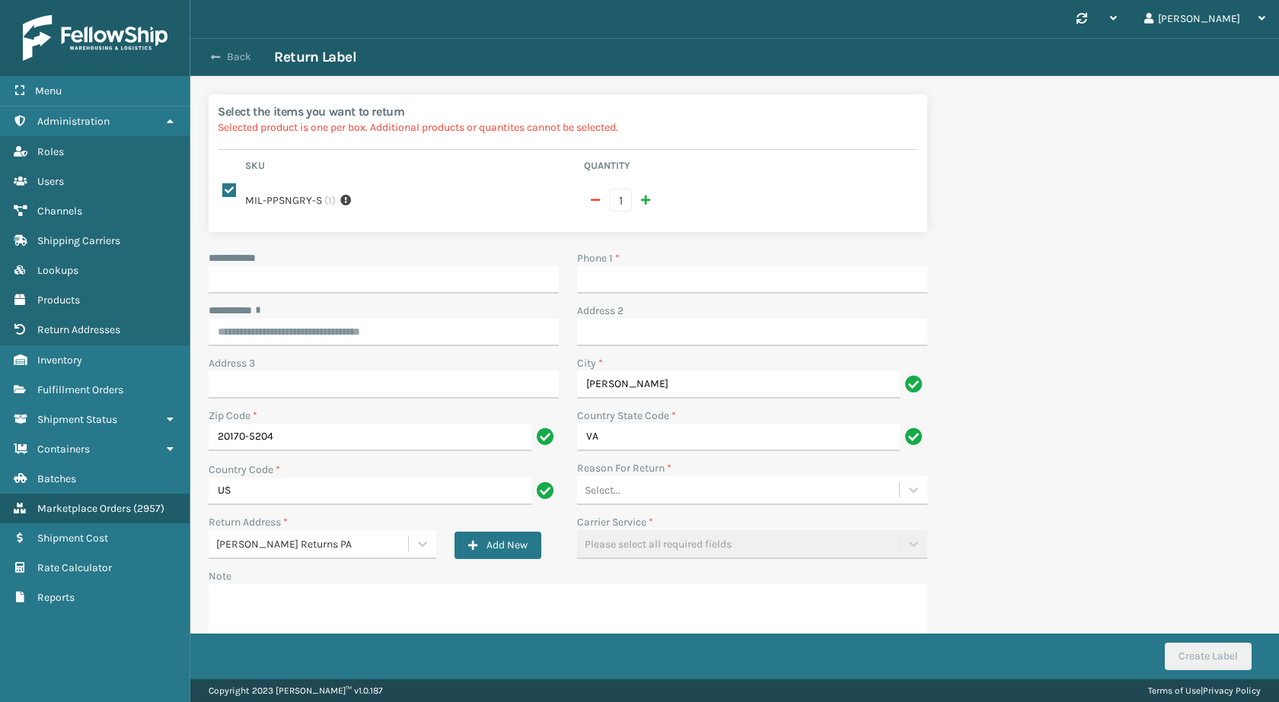
click at [229, 60] on button "Back" at bounding box center [239, 57] width 70 height 14
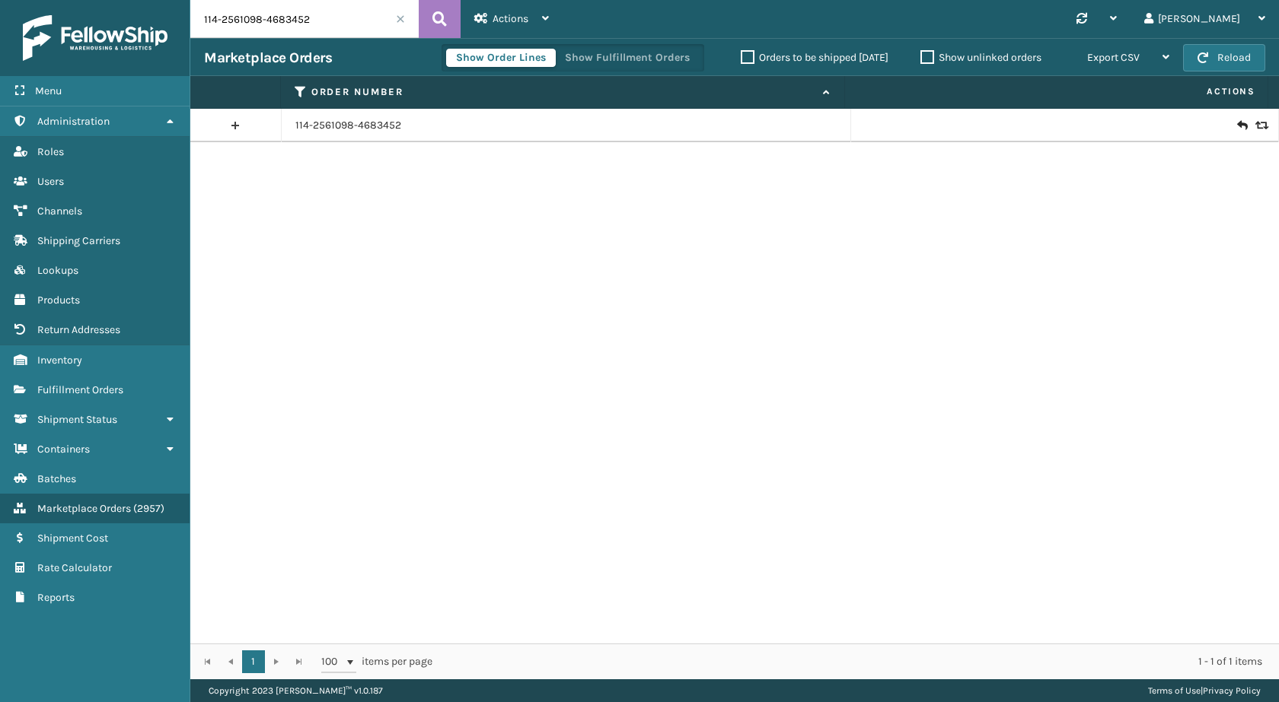
click at [335, 21] on input "114-2561098-4683452" at bounding box center [304, 19] width 228 height 38
paste input "1-8951577-4969025"
type input "111-8951577-4969025"
click at [432, 16] on icon at bounding box center [439, 19] width 14 height 23
click at [377, 131] on link "111-8951577-4969025" at bounding box center [345, 125] width 101 height 15
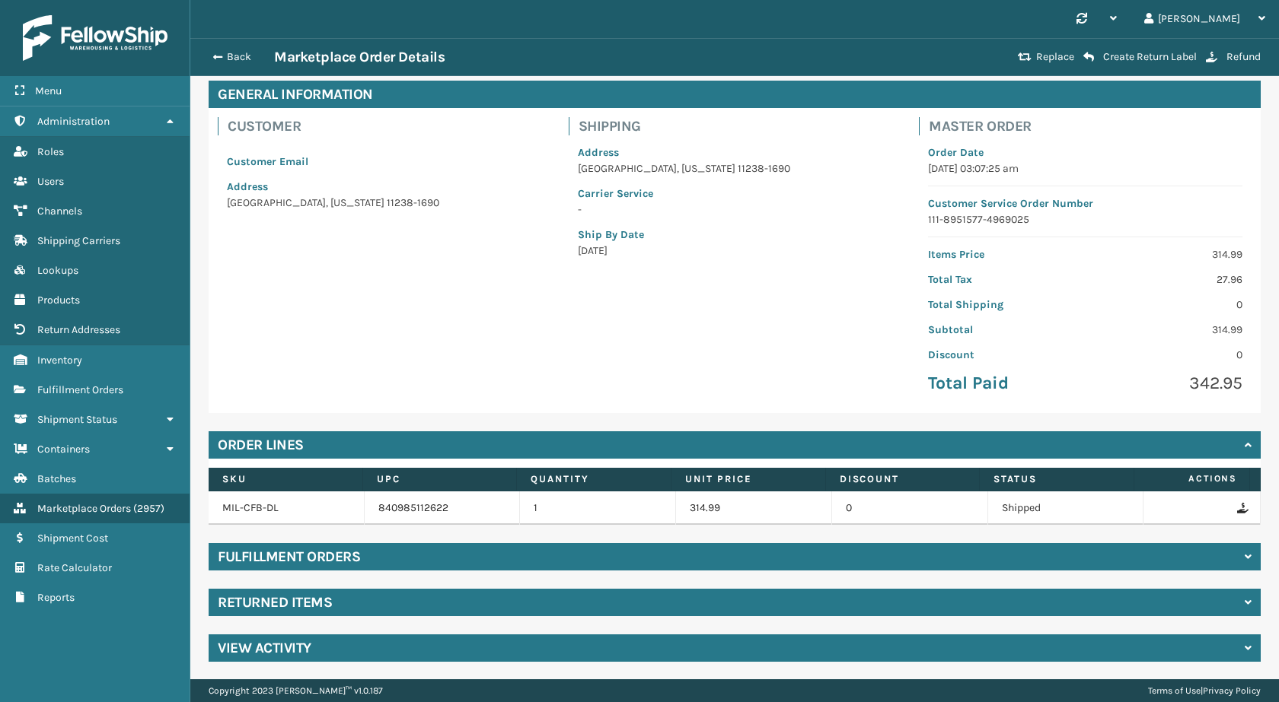
scroll to position [67, 0]
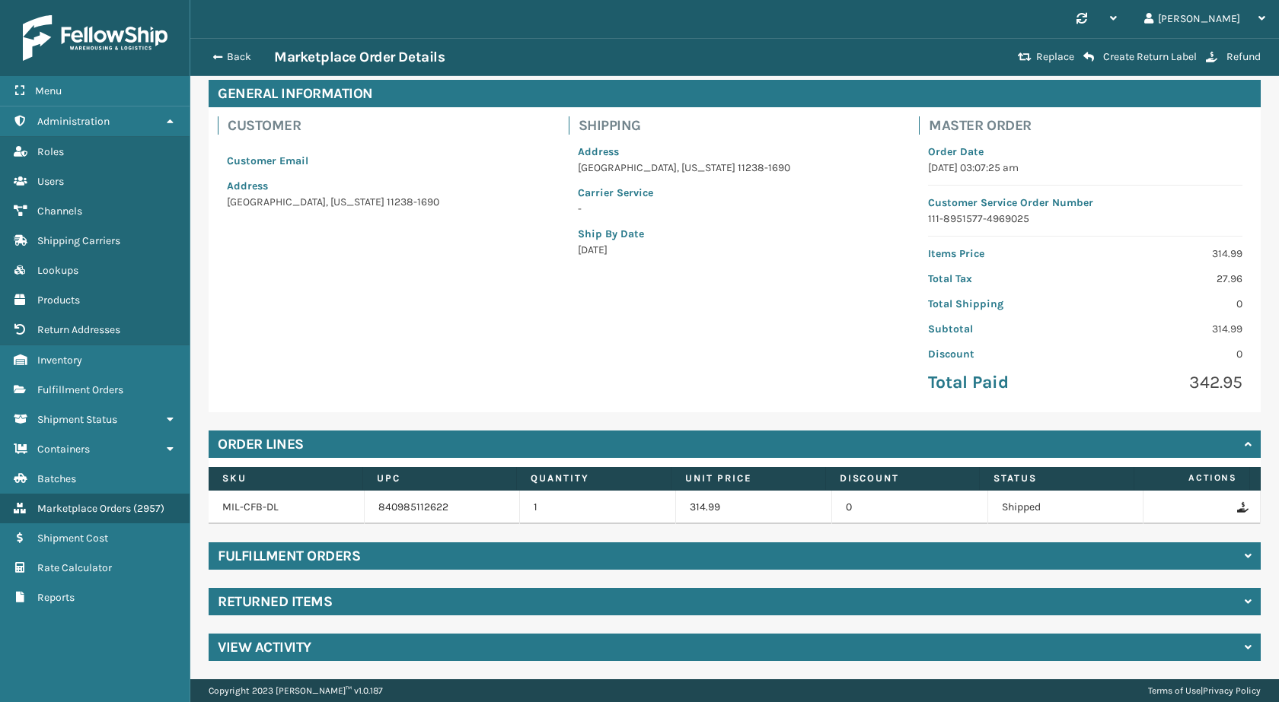
click at [360, 611] on div "Returned Items" at bounding box center [735, 601] width 1052 height 27
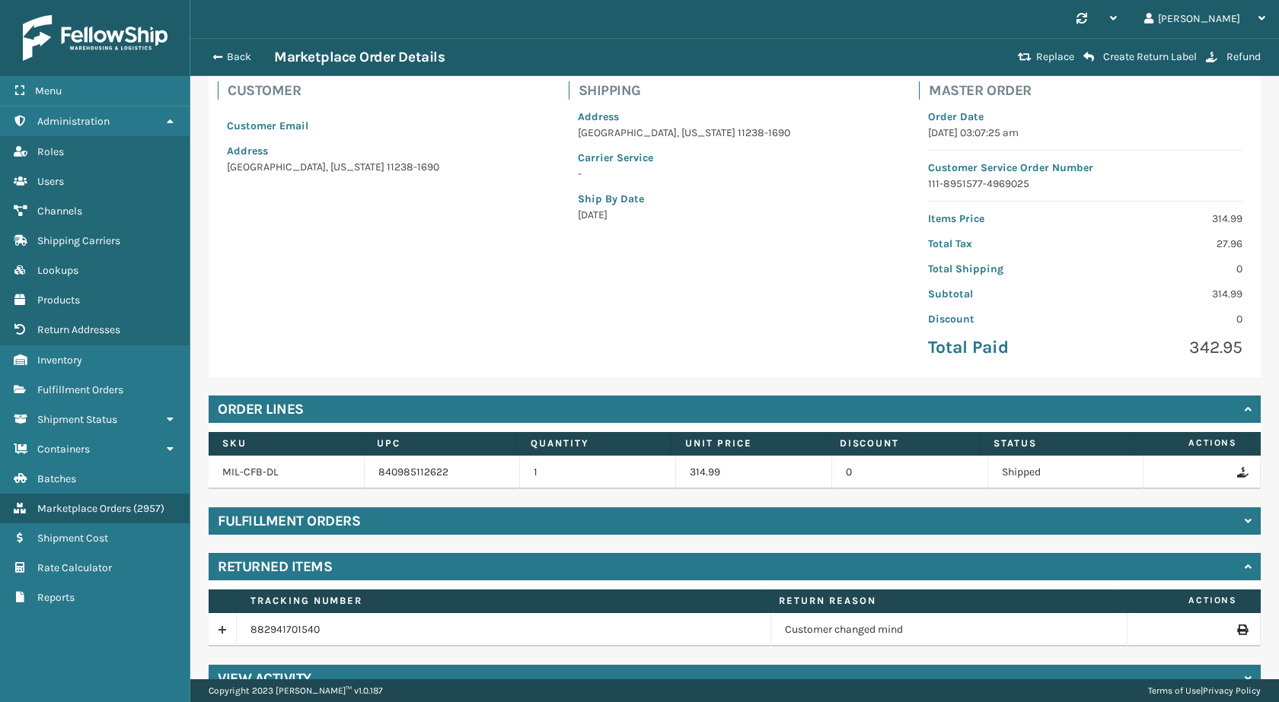
scroll to position [133, 0]
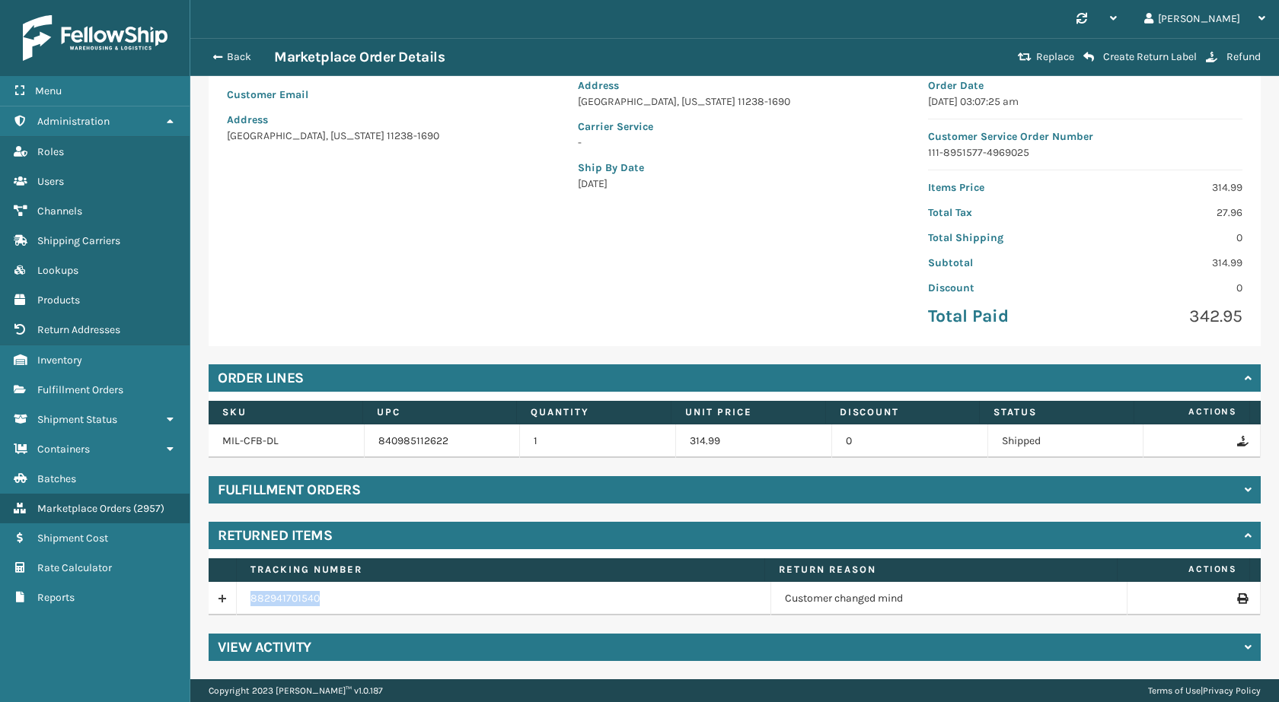
drag, startPoint x: 282, startPoint y: 600, endPoint x: 244, endPoint y: 599, distance: 38.1
click at [244, 599] on td "882941701540" at bounding box center [504, 598] width 534 height 33
copy link "882941701540"
